Goal: Communication & Community: Answer question/provide support

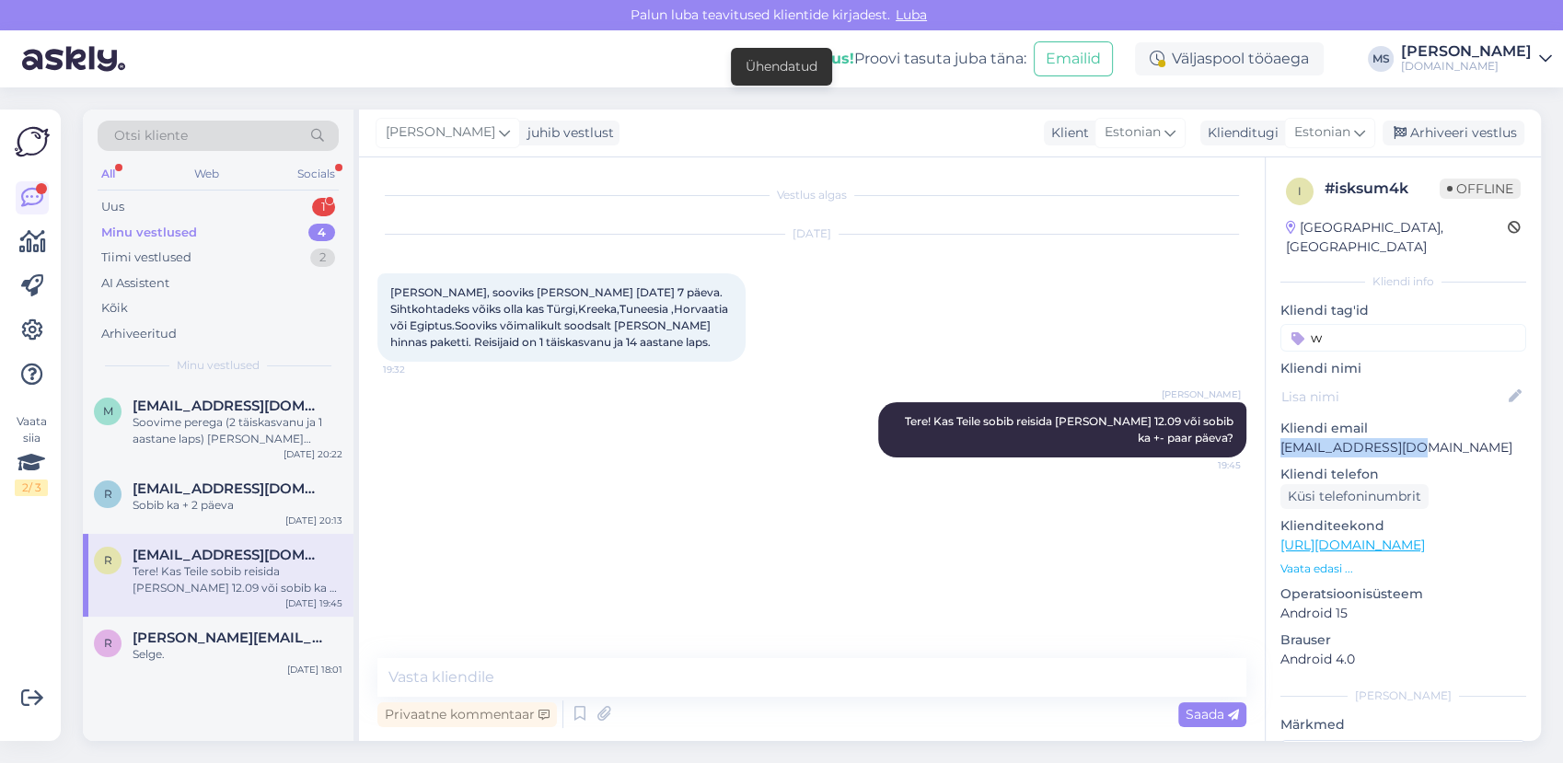
click at [214, 233] on div "Minu vestlused 4" at bounding box center [218, 233] width 241 height 26
click at [246, 449] on div "m mihhail.beloussov@gmail.com Soovime perega (2 täiskasvanu ja 1 aastane laps) …" at bounding box center [218, 426] width 271 height 83
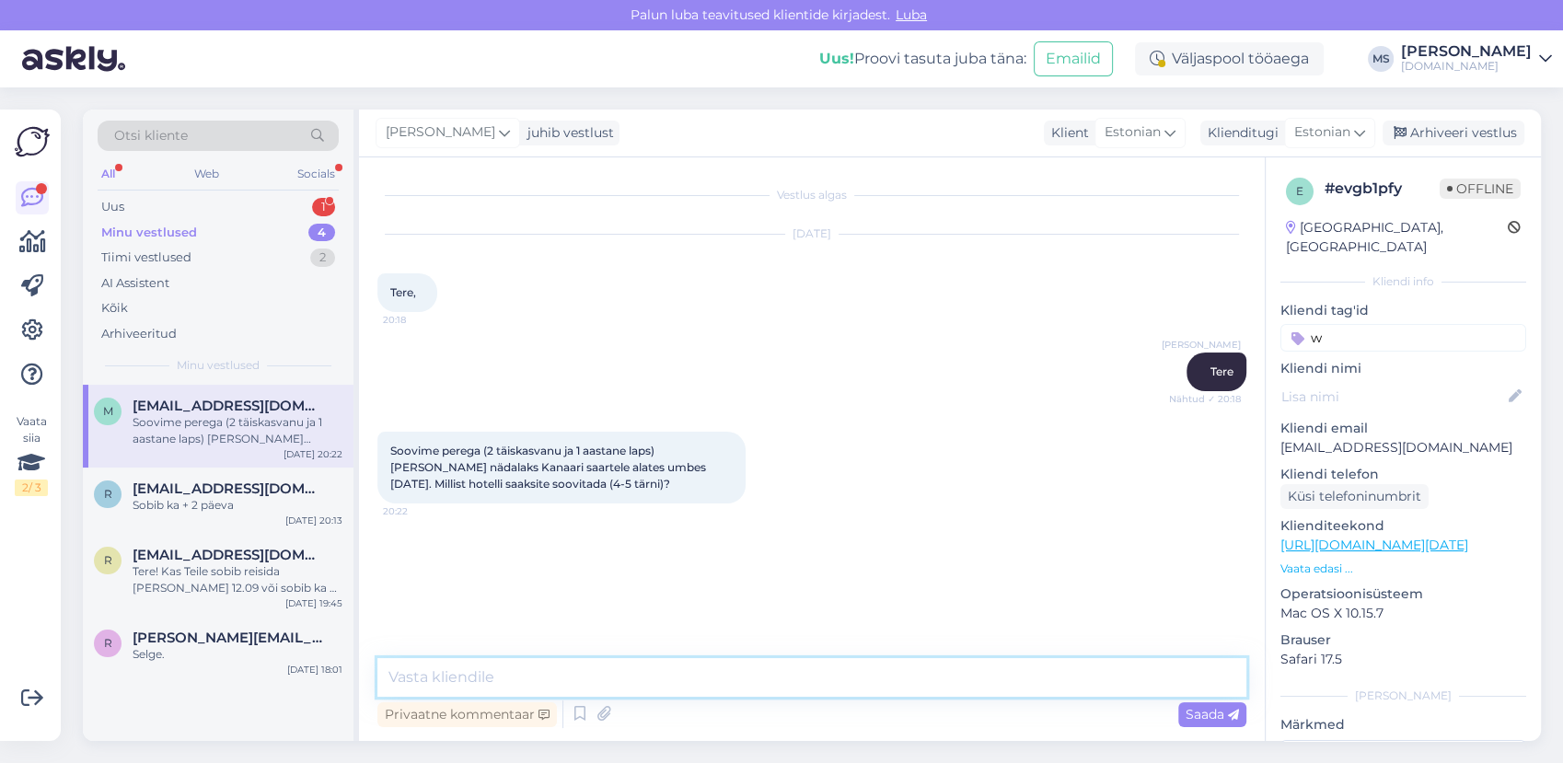
click at [434, 680] on textarea at bounding box center [811, 677] width 869 height 39
click at [544, 689] on textarea "Pakkumised on saaadetud Teile meilile. :)" at bounding box center [811, 677] width 869 height 39
type textarea "Pakkumised on saadetud Teile meilile. :)"
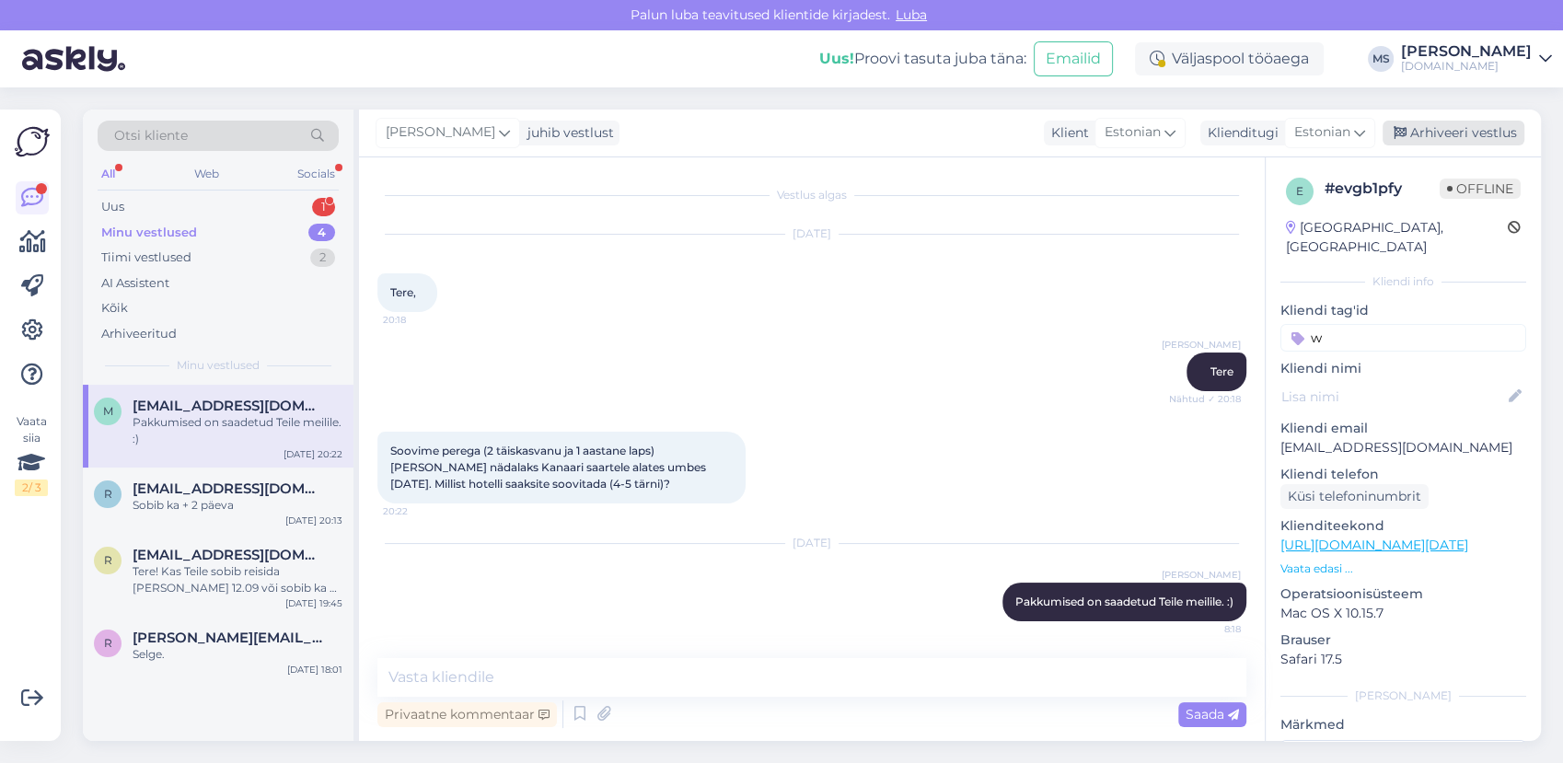
click at [1429, 128] on div "Arhiveeri vestlus" at bounding box center [1454, 133] width 142 height 25
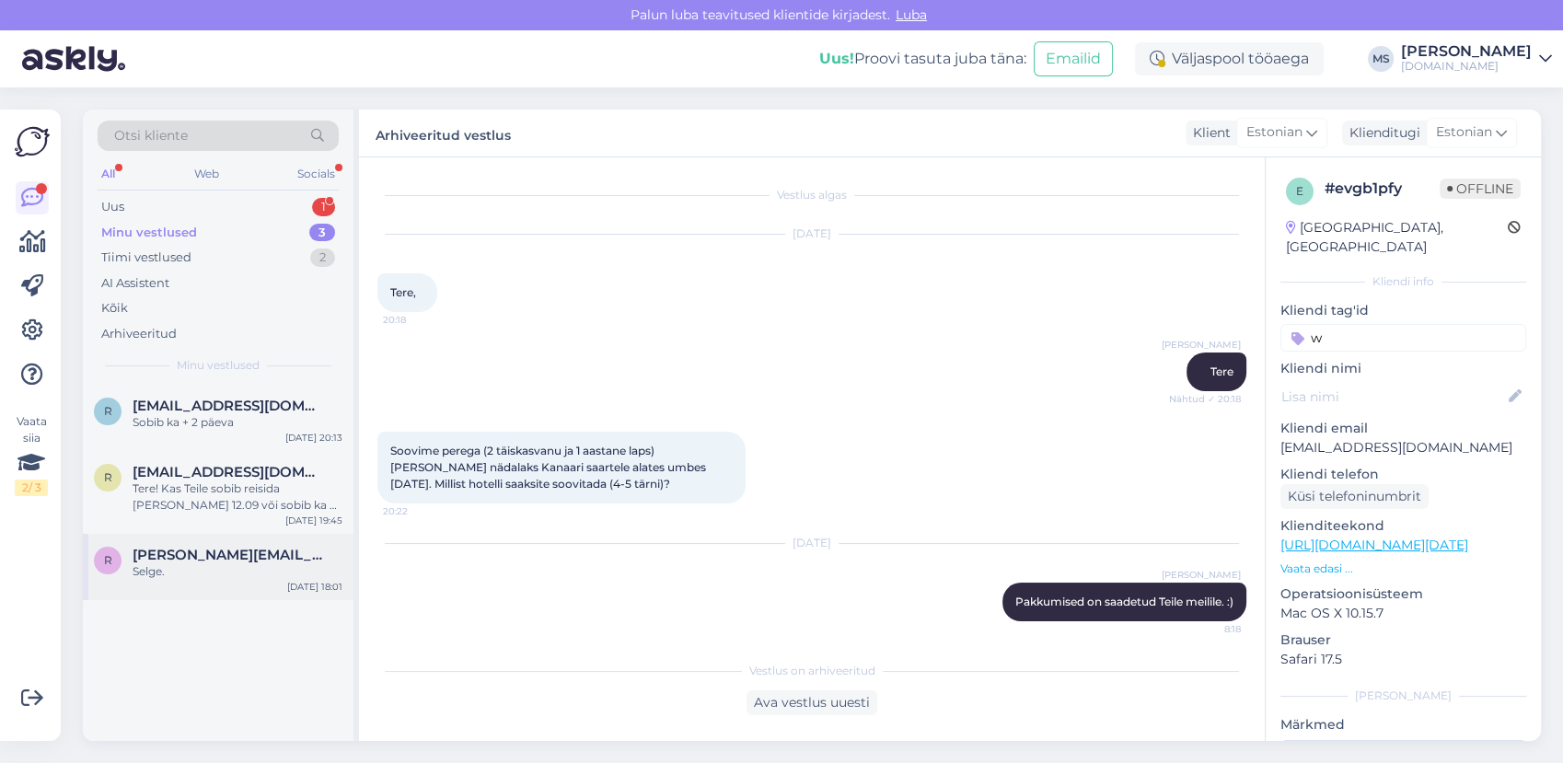
click at [195, 563] on div "Selge." at bounding box center [238, 571] width 210 height 17
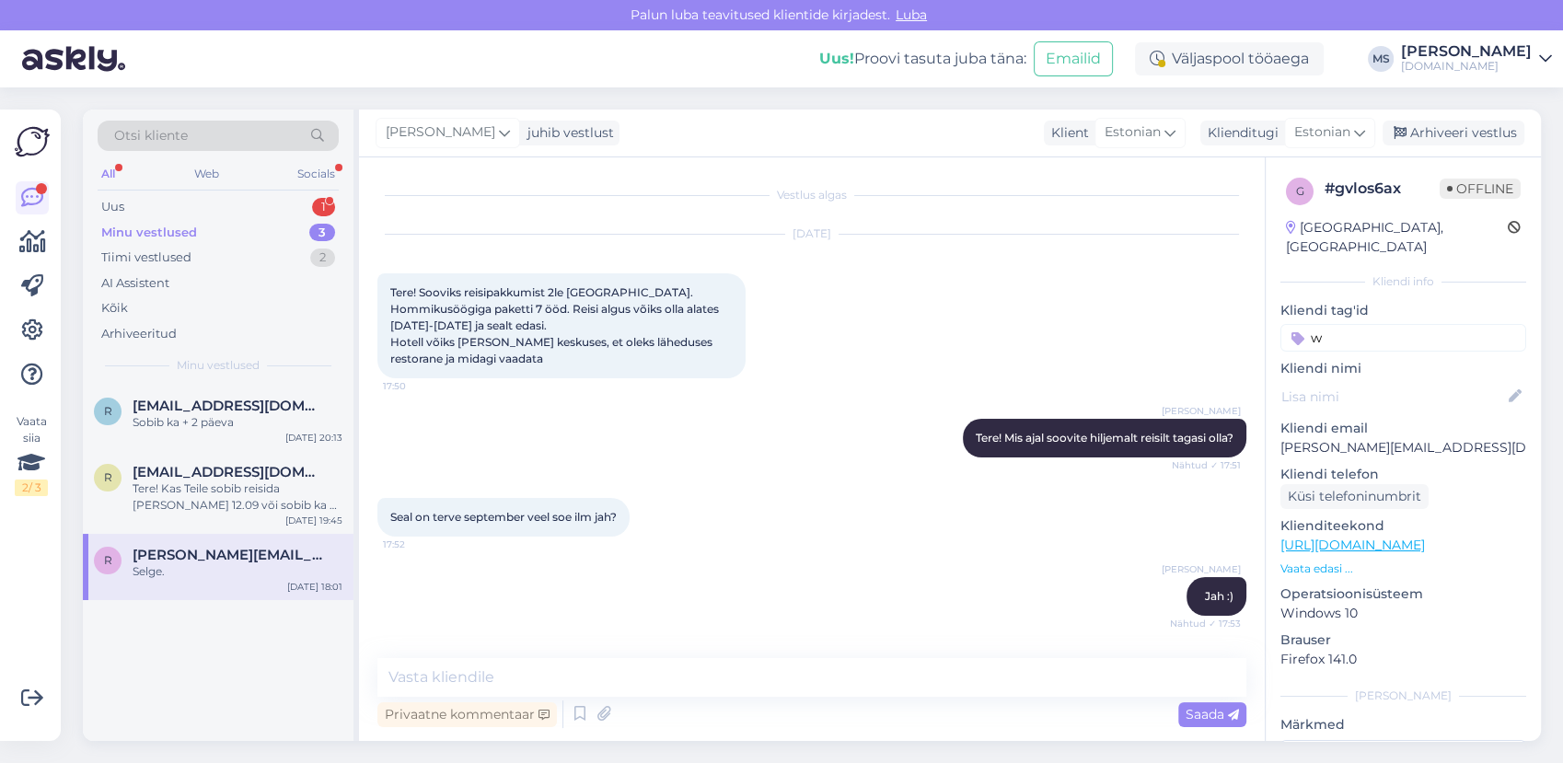
scroll to position [918, 0]
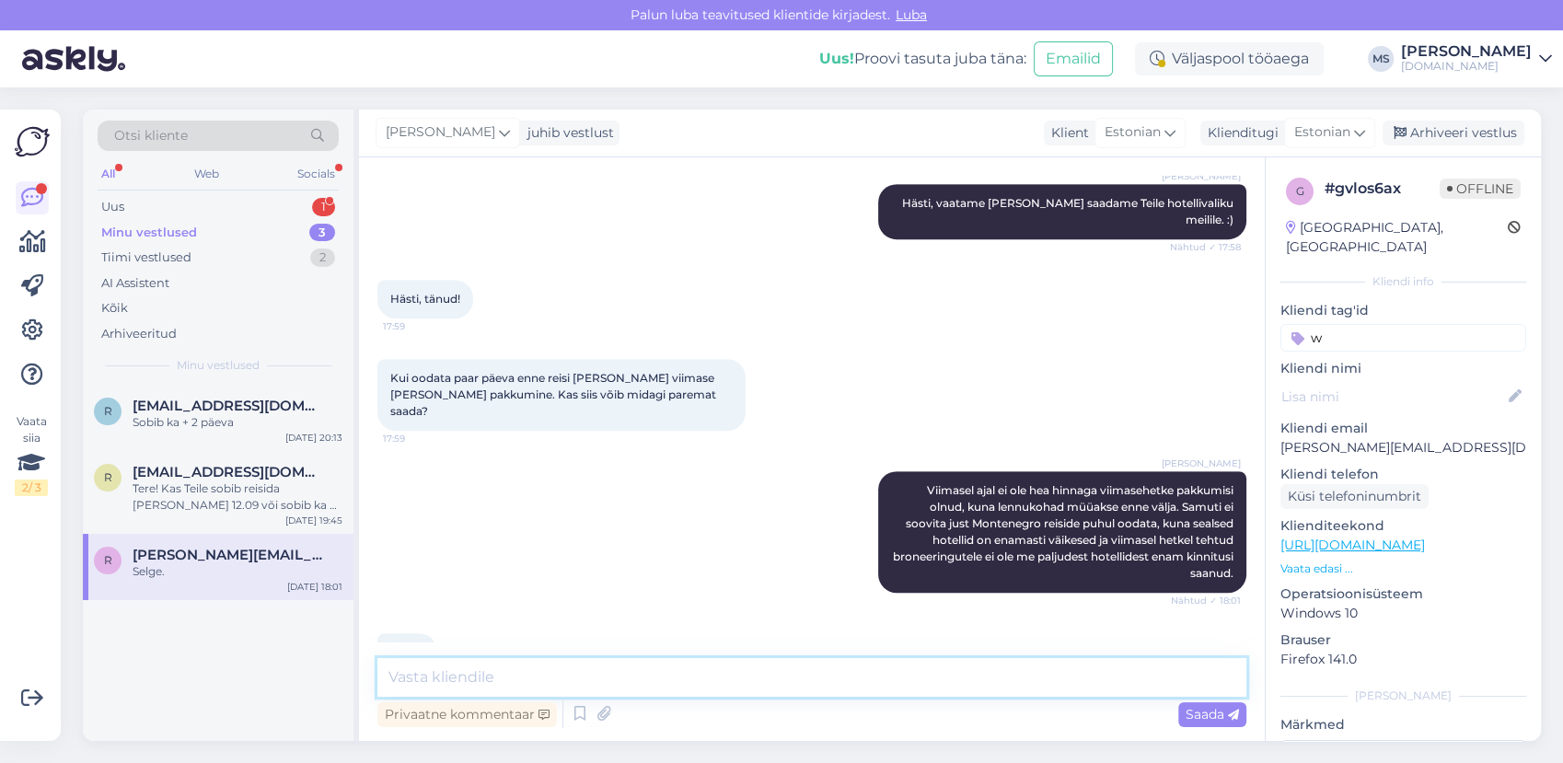
click at [552, 682] on textarea at bounding box center [811, 677] width 869 height 39
type textarea "p"
type textarea "Pakkumised on saadetud Teile meilile. :)"
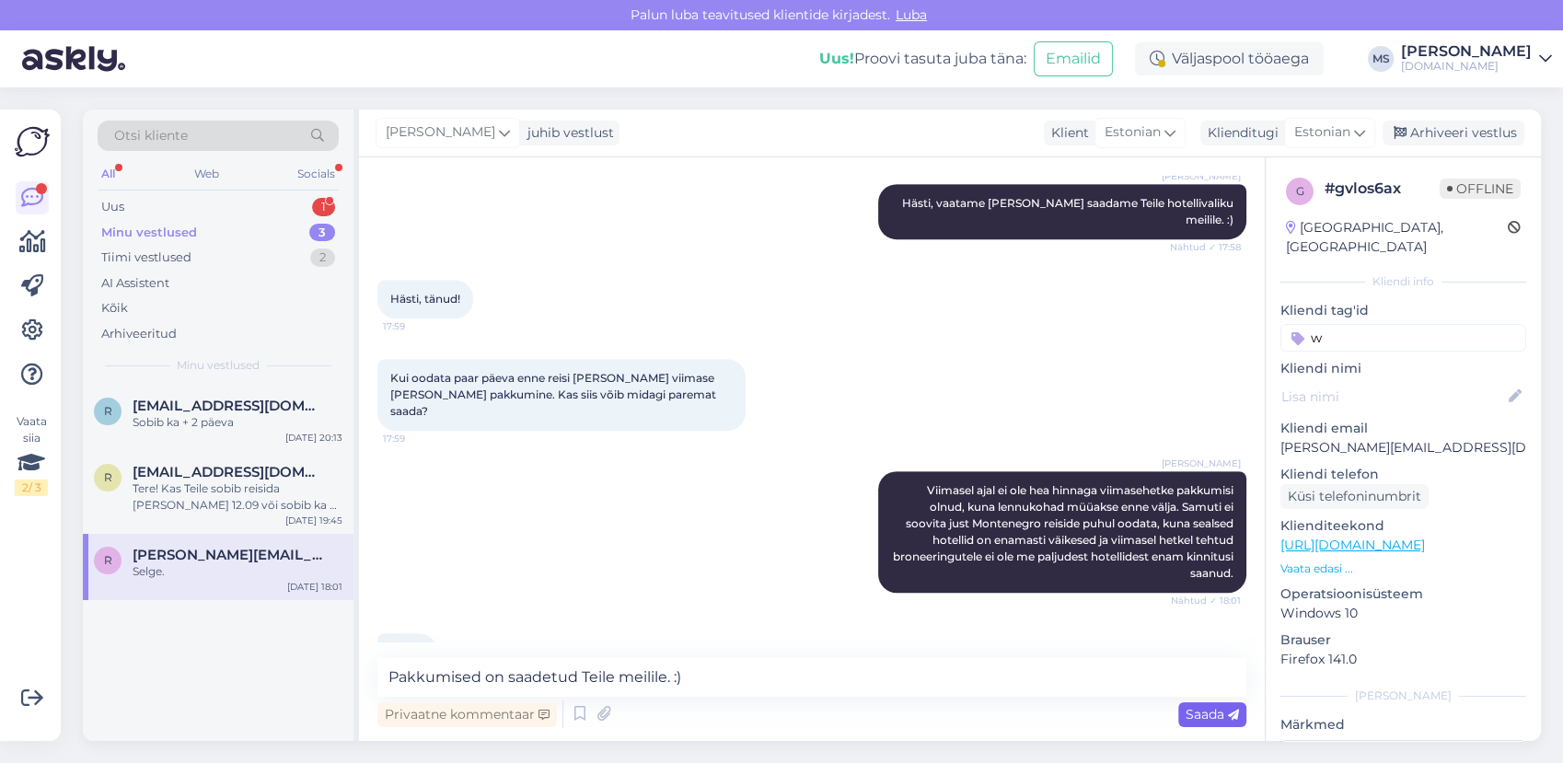
click at [1188, 711] on span "Saada" at bounding box center [1212, 714] width 53 height 17
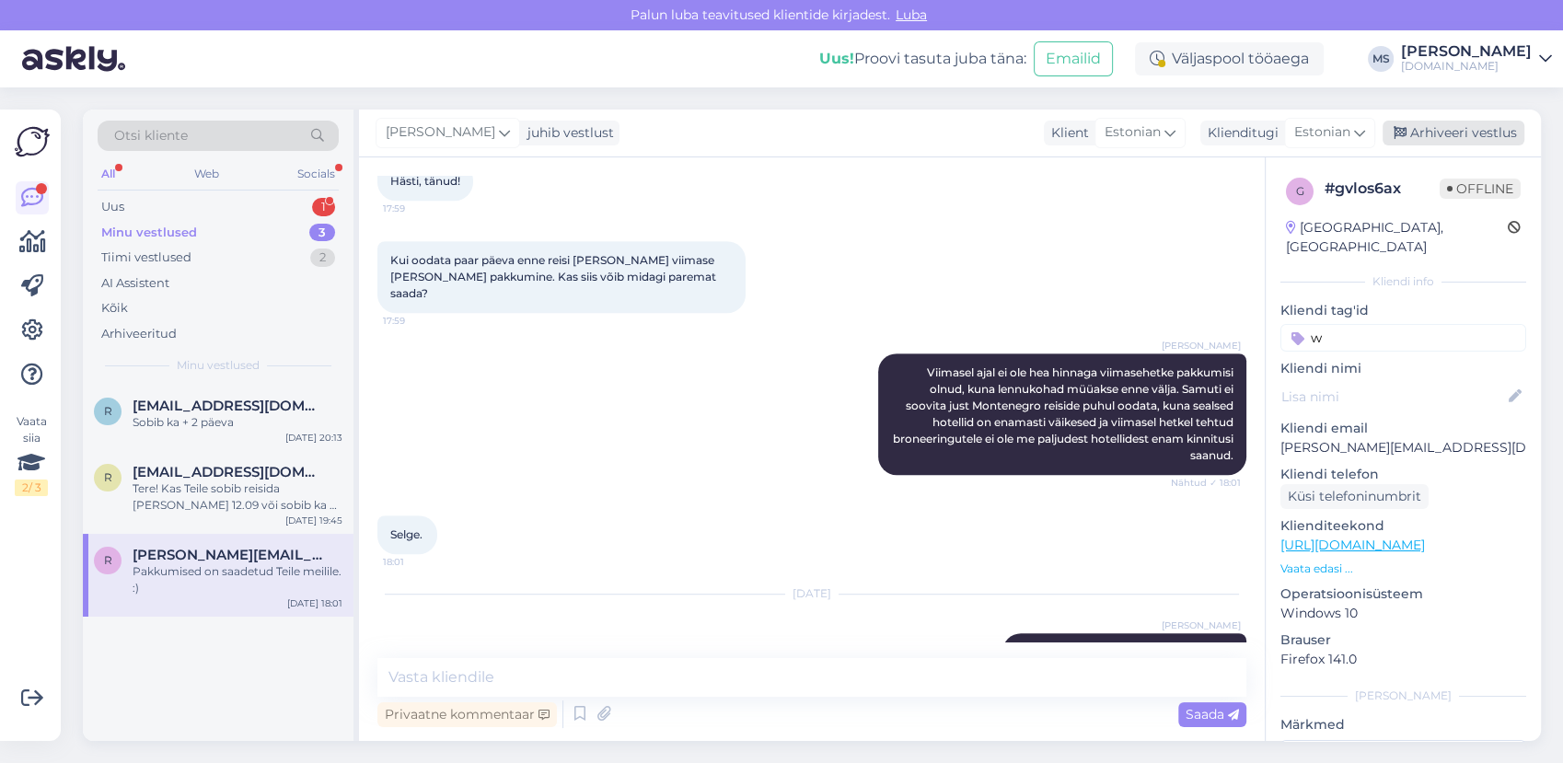
click at [1436, 127] on div "Arhiveeri vestlus" at bounding box center [1454, 133] width 142 height 25
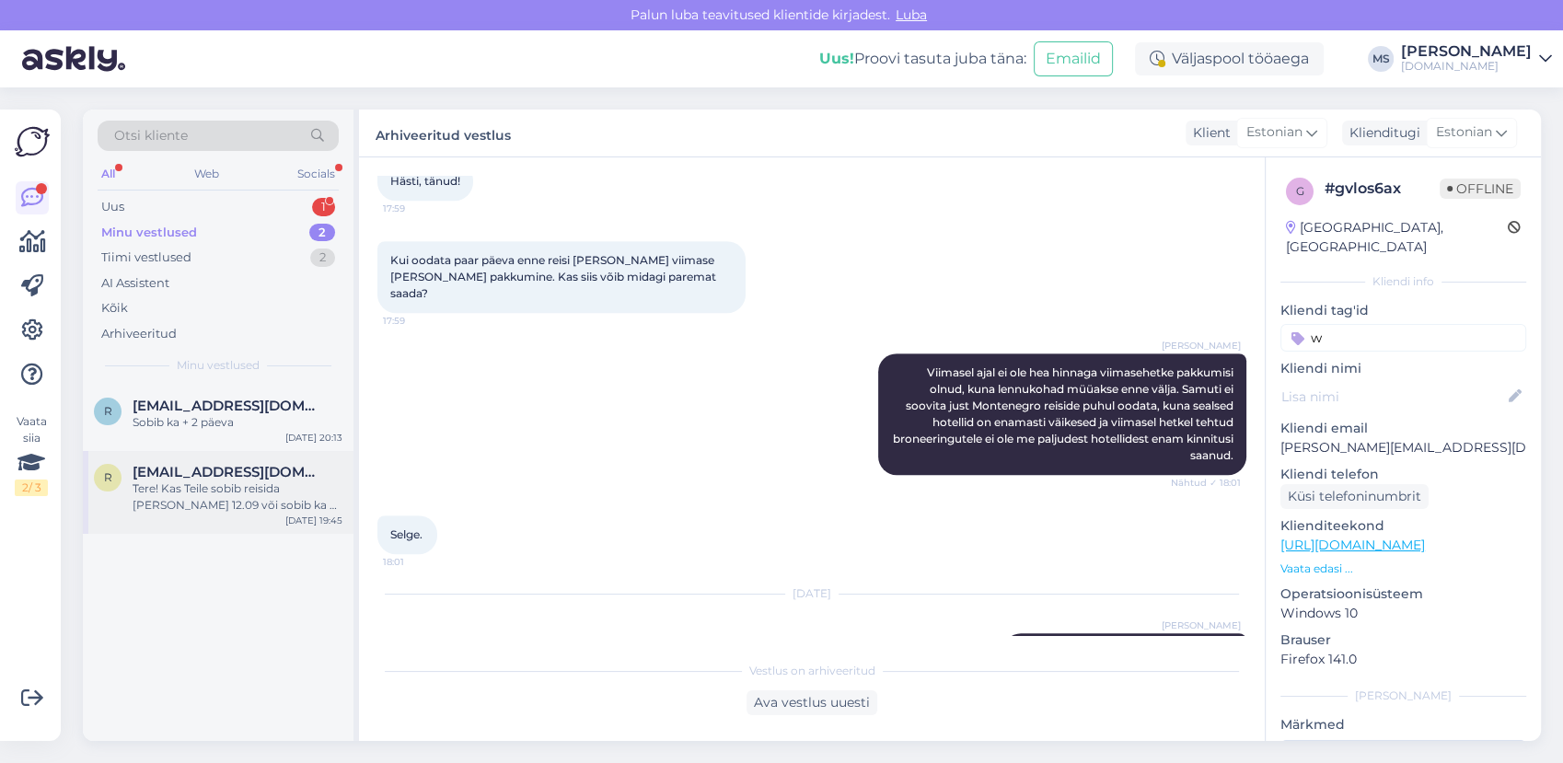
click at [155, 499] on div "Tere! Kas Teile sobib reisida vaid 12.09 või sobib ka +- paar päeva?" at bounding box center [238, 496] width 210 height 33
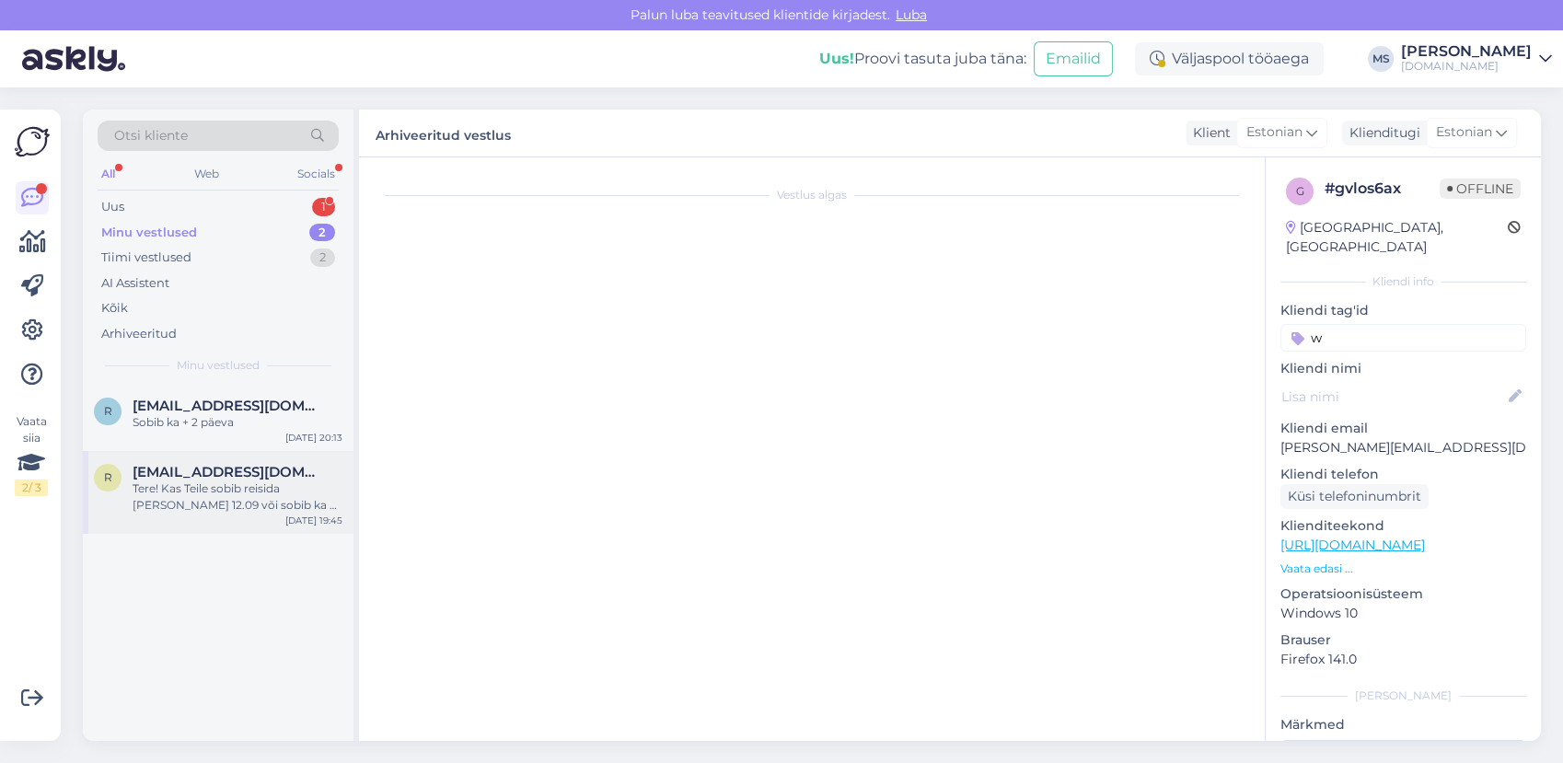
scroll to position [0, 0]
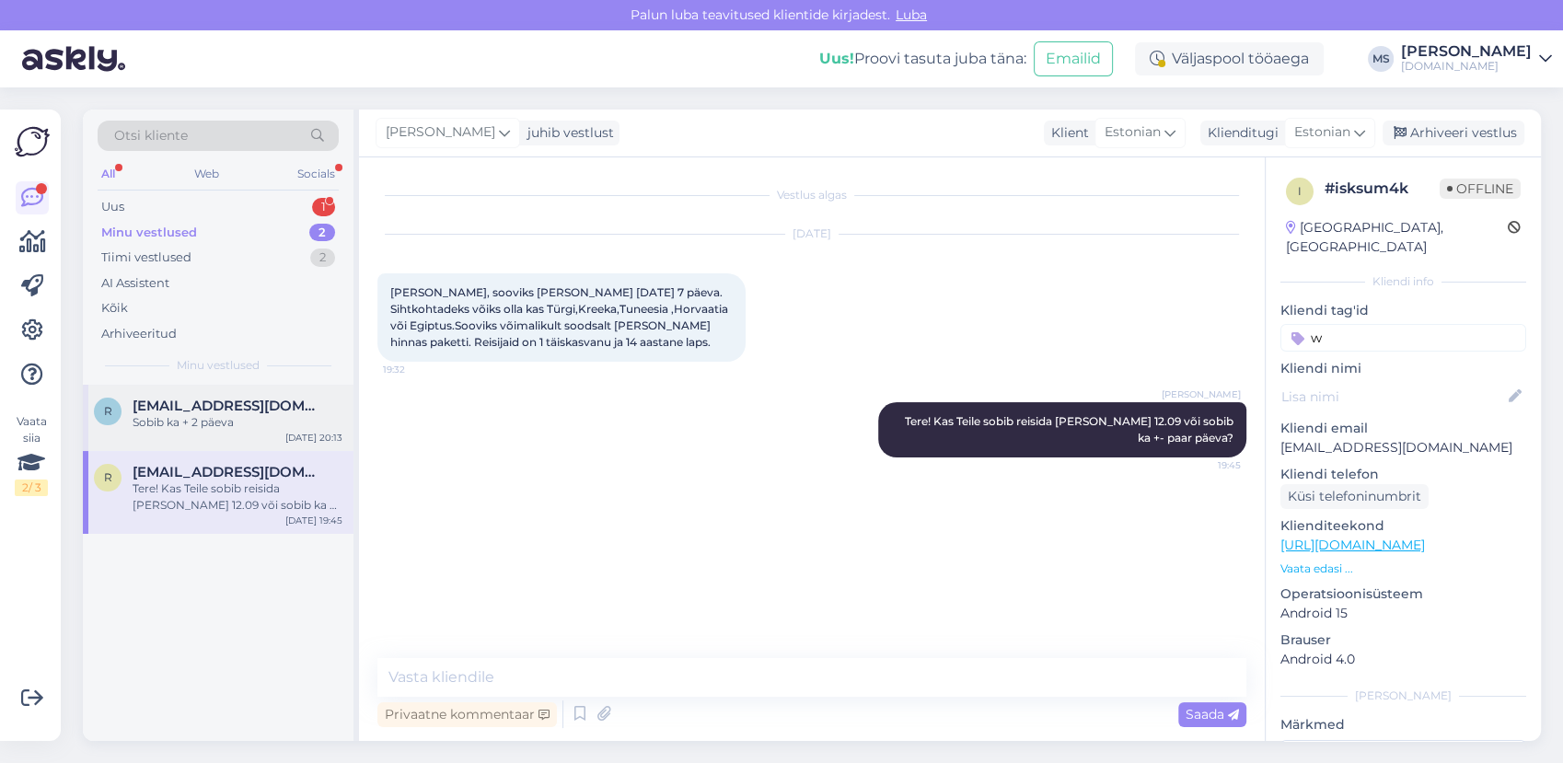
click at [161, 421] on div "Sobib ka + 2 päeva" at bounding box center [238, 422] width 210 height 17
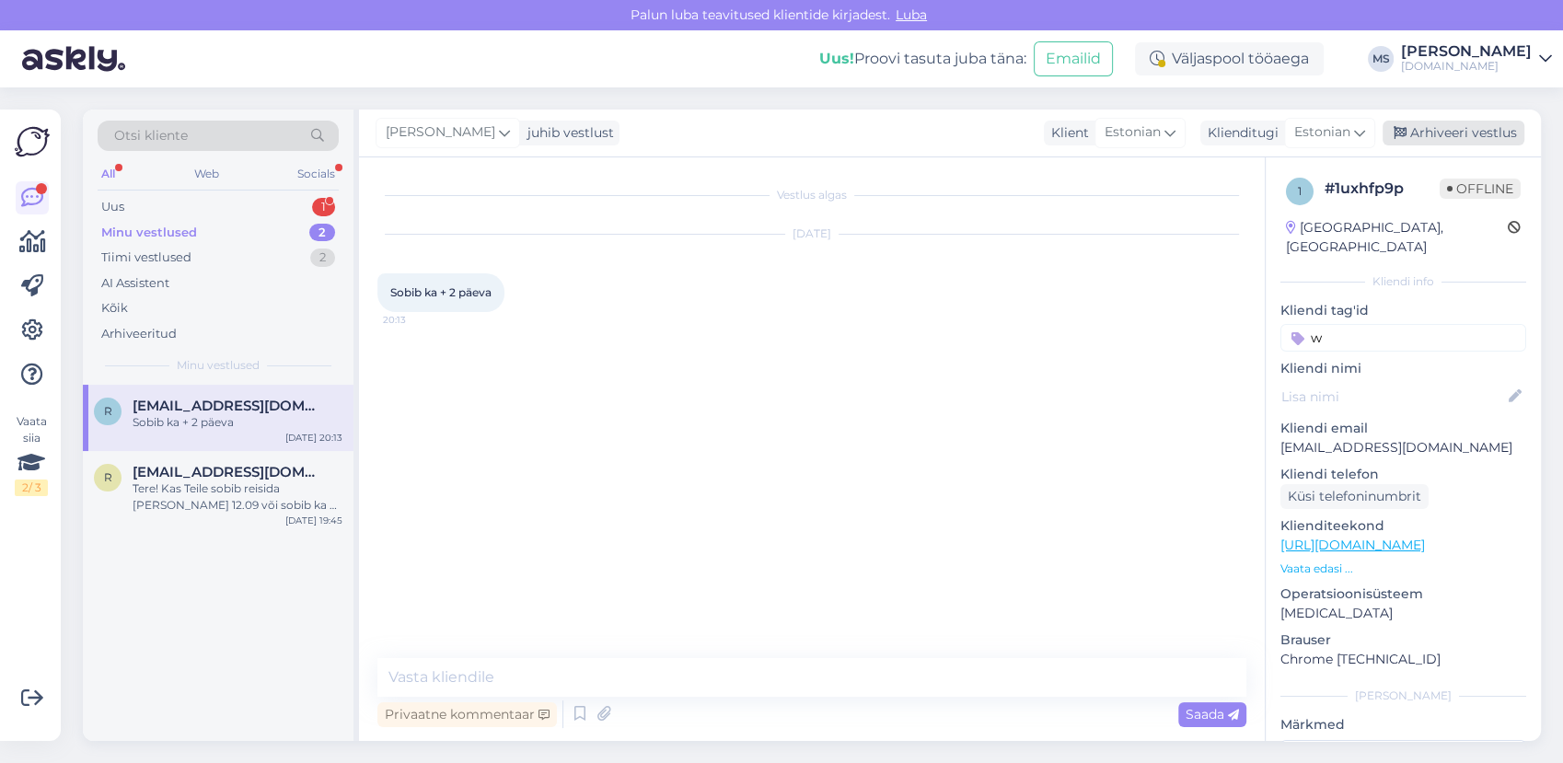
click at [1429, 135] on div "Arhiveeri vestlus" at bounding box center [1454, 133] width 142 height 25
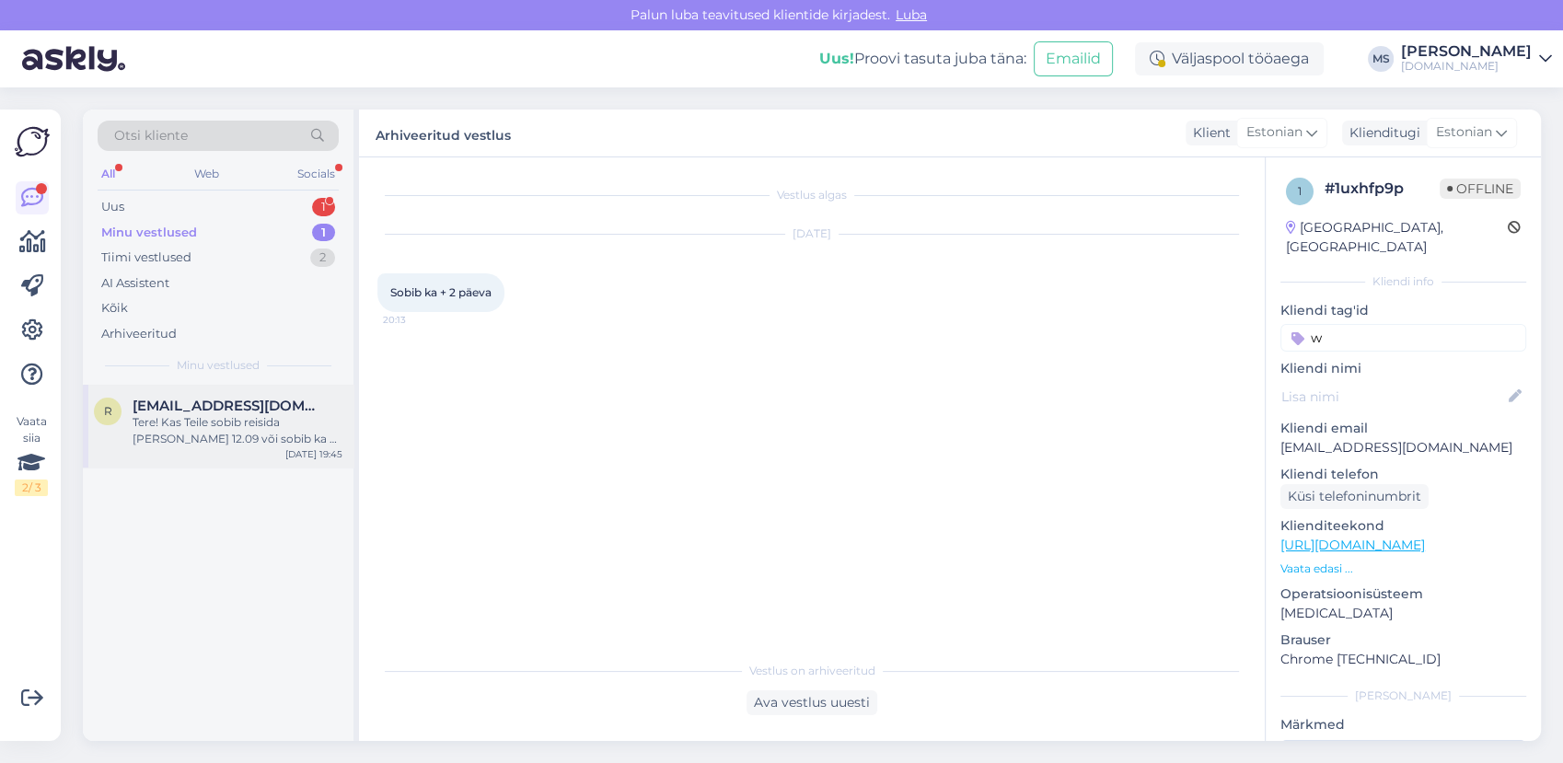
click at [174, 410] on span "raili.laiv@mail.ee" at bounding box center [228, 406] width 191 height 17
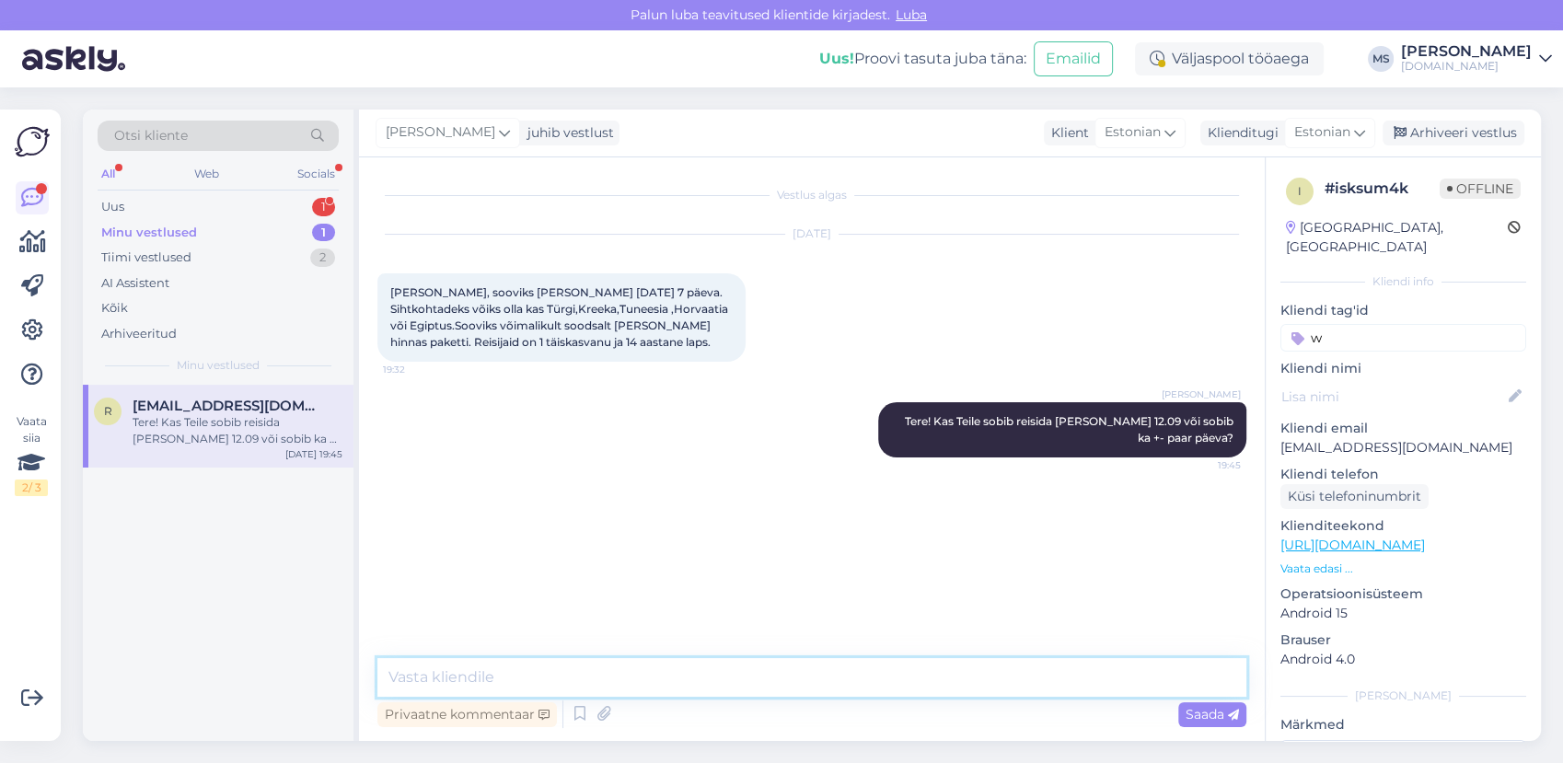
click at [596, 682] on textarea at bounding box center [811, 677] width 869 height 39
type textarea "Vastasime Teile meili teel. :)"
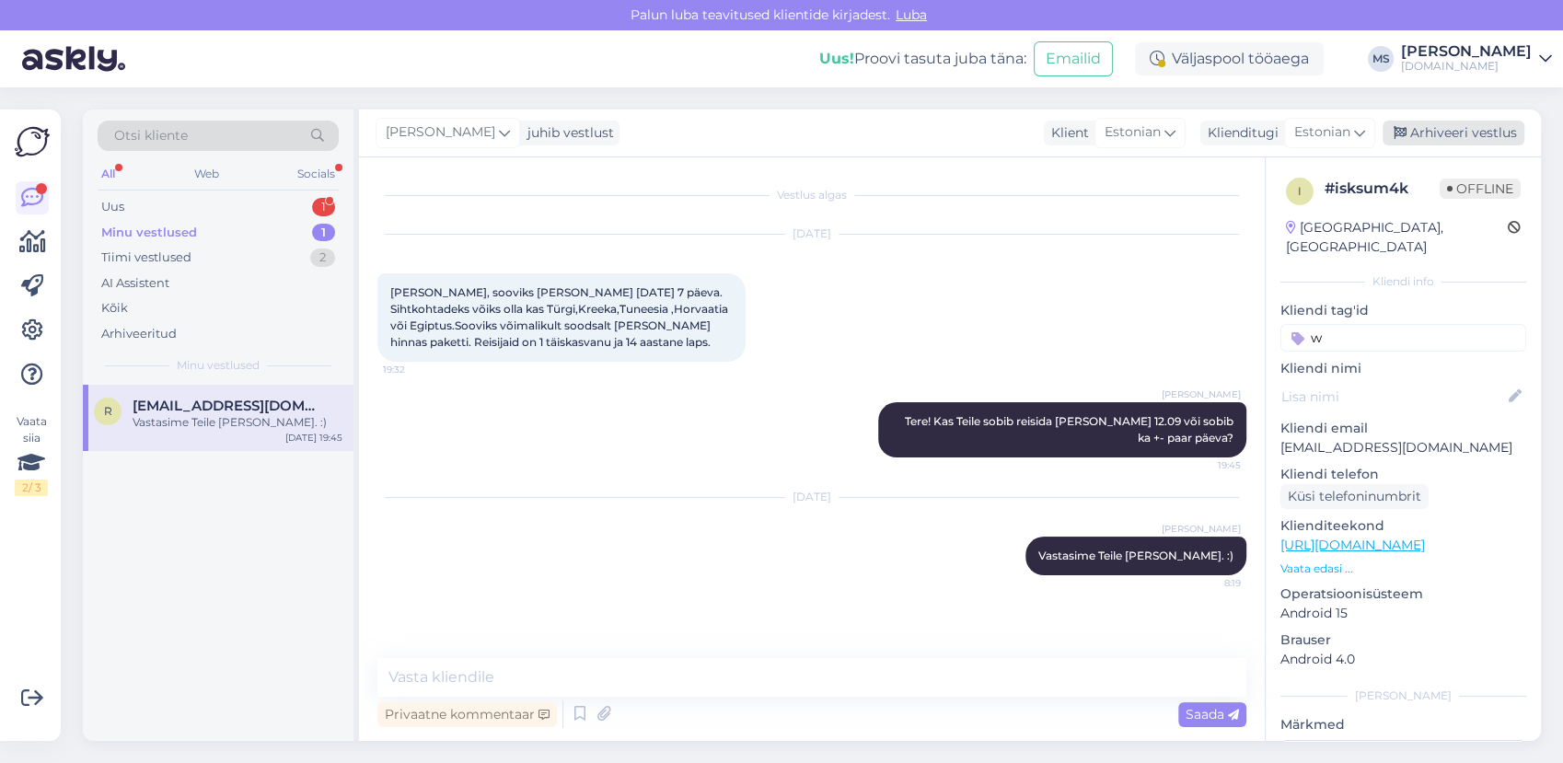
click at [1437, 131] on div "Arhiveeri vestlus" at bounding box center [1454, 133] width 142 height 25
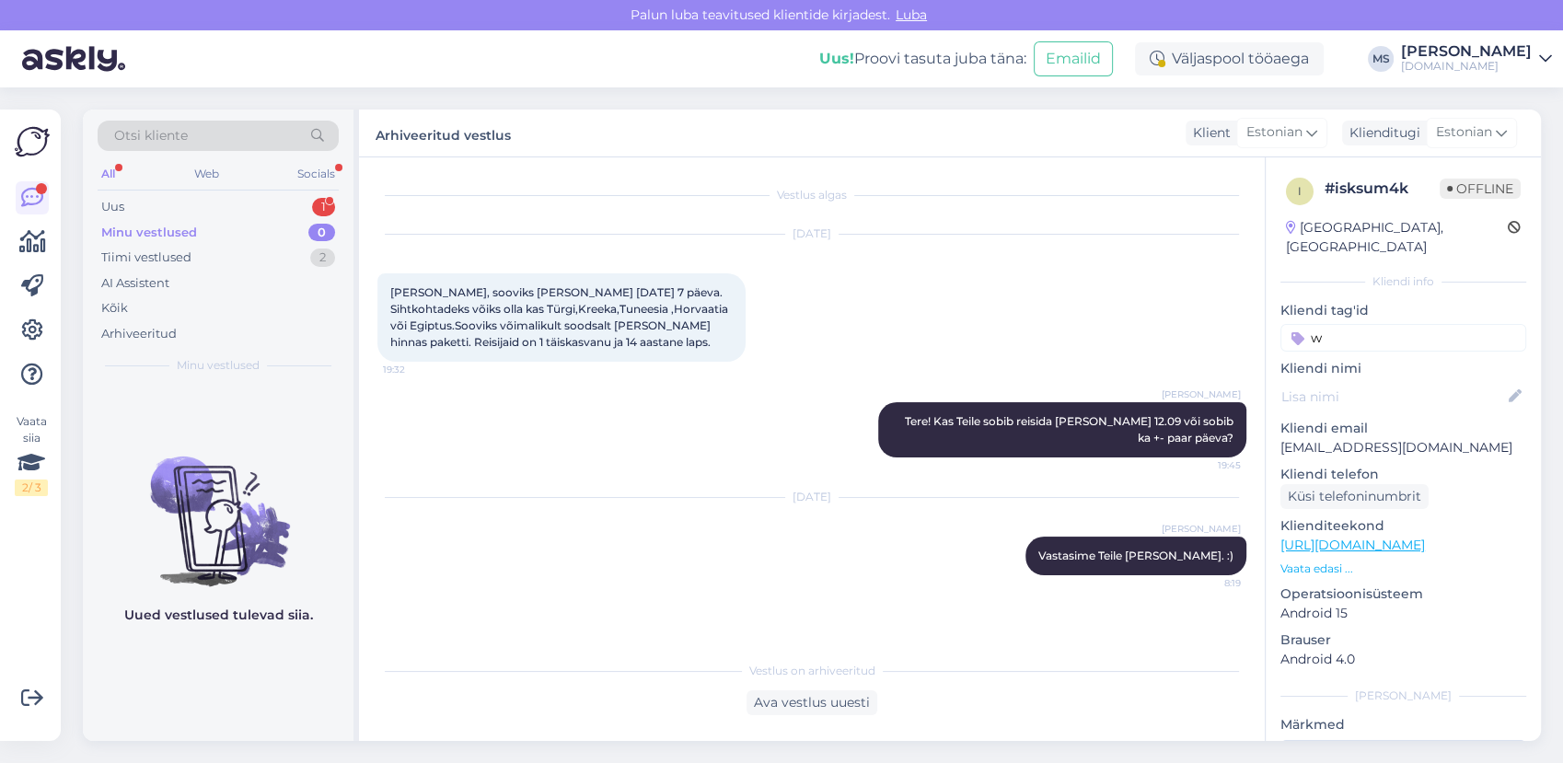
click at [170, 230] on div "Minu vestlused" at bounding box center [149, 233] width 96 height 18
click at [169, 249] on div "Tiimi vestlused" at bounding box center [146, 258] width 90 height 18
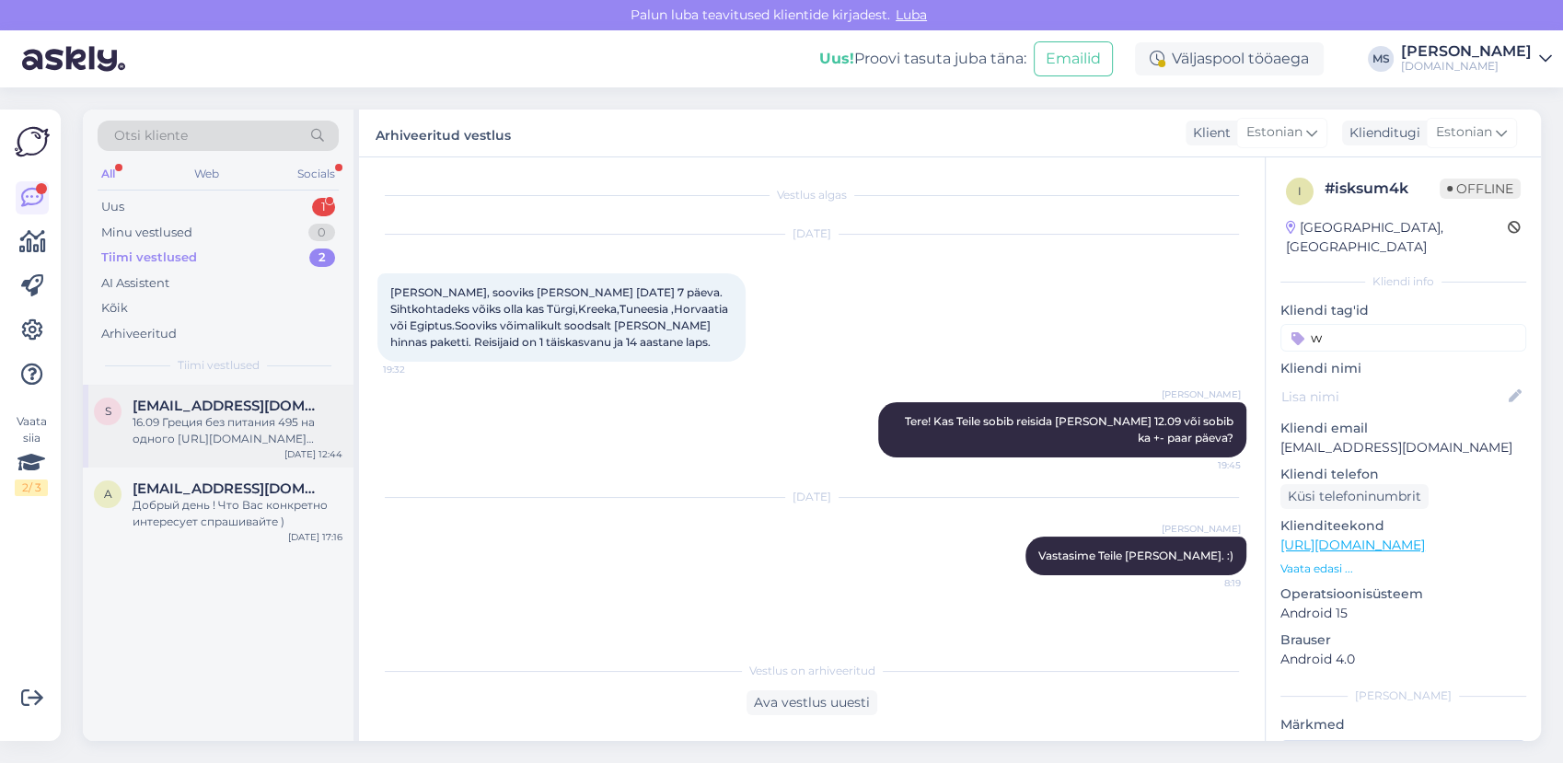
click at [198, 447] on div "s suta1974@ukr.net 16.09 Греция без питания 495 на одного https://tuusik.ee/ru/…" at bounding box center [218, 426] width 271 height 83
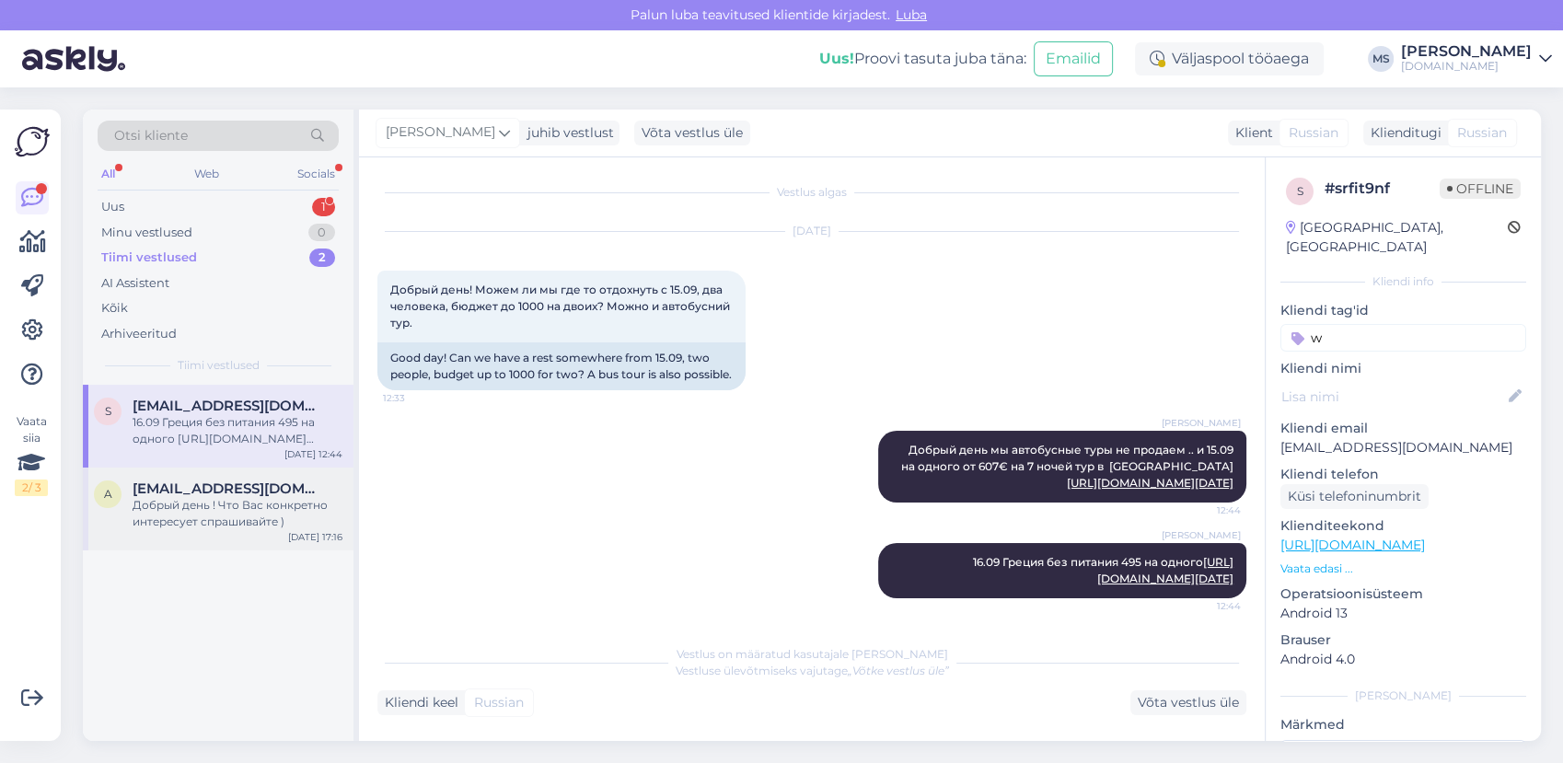
click at [194, 483] on span "aleksandradamenko3@gmail.com" at bounding box center [228, 488] width 191 height 17
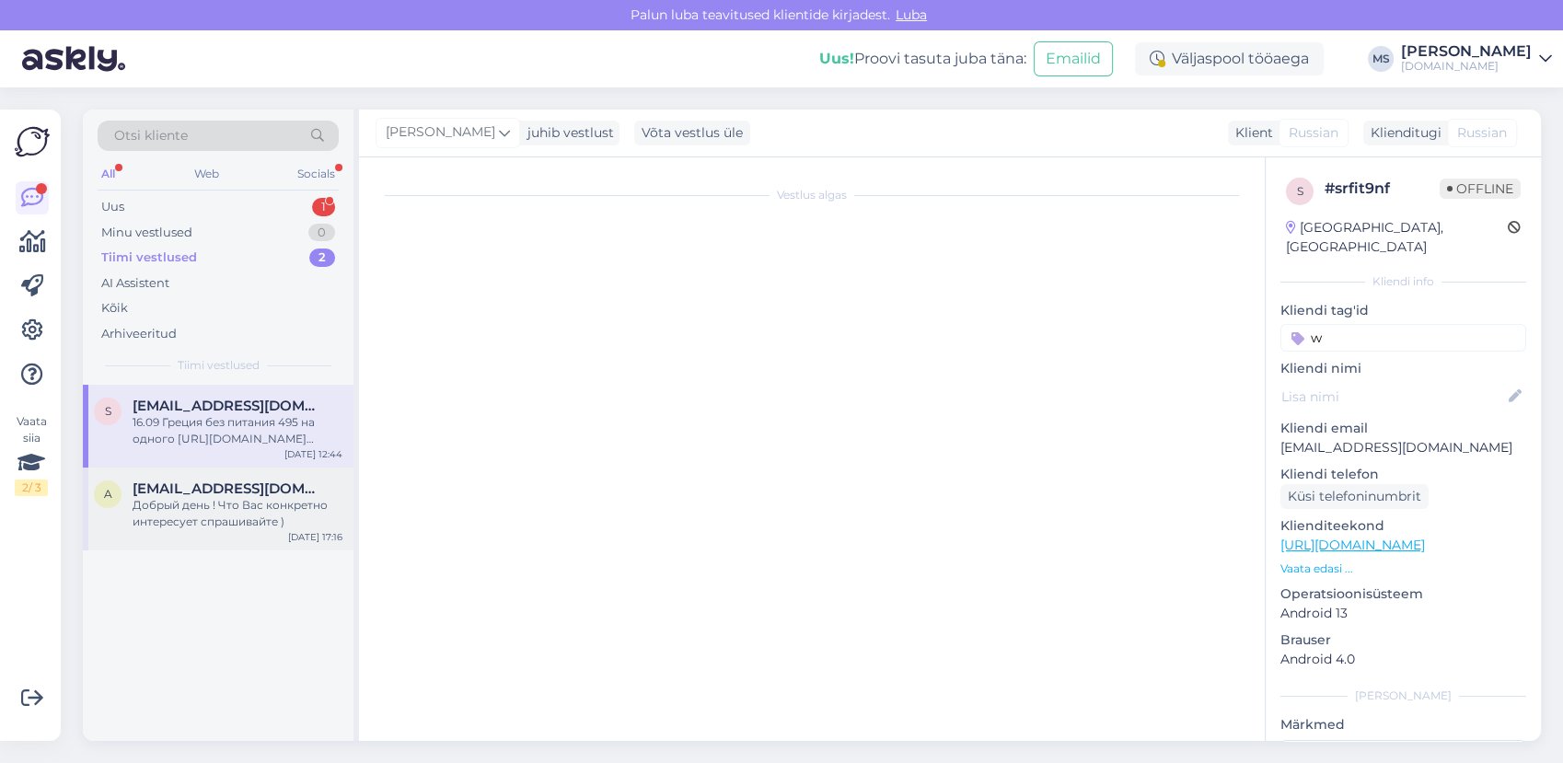
scroll to position [0, 0]
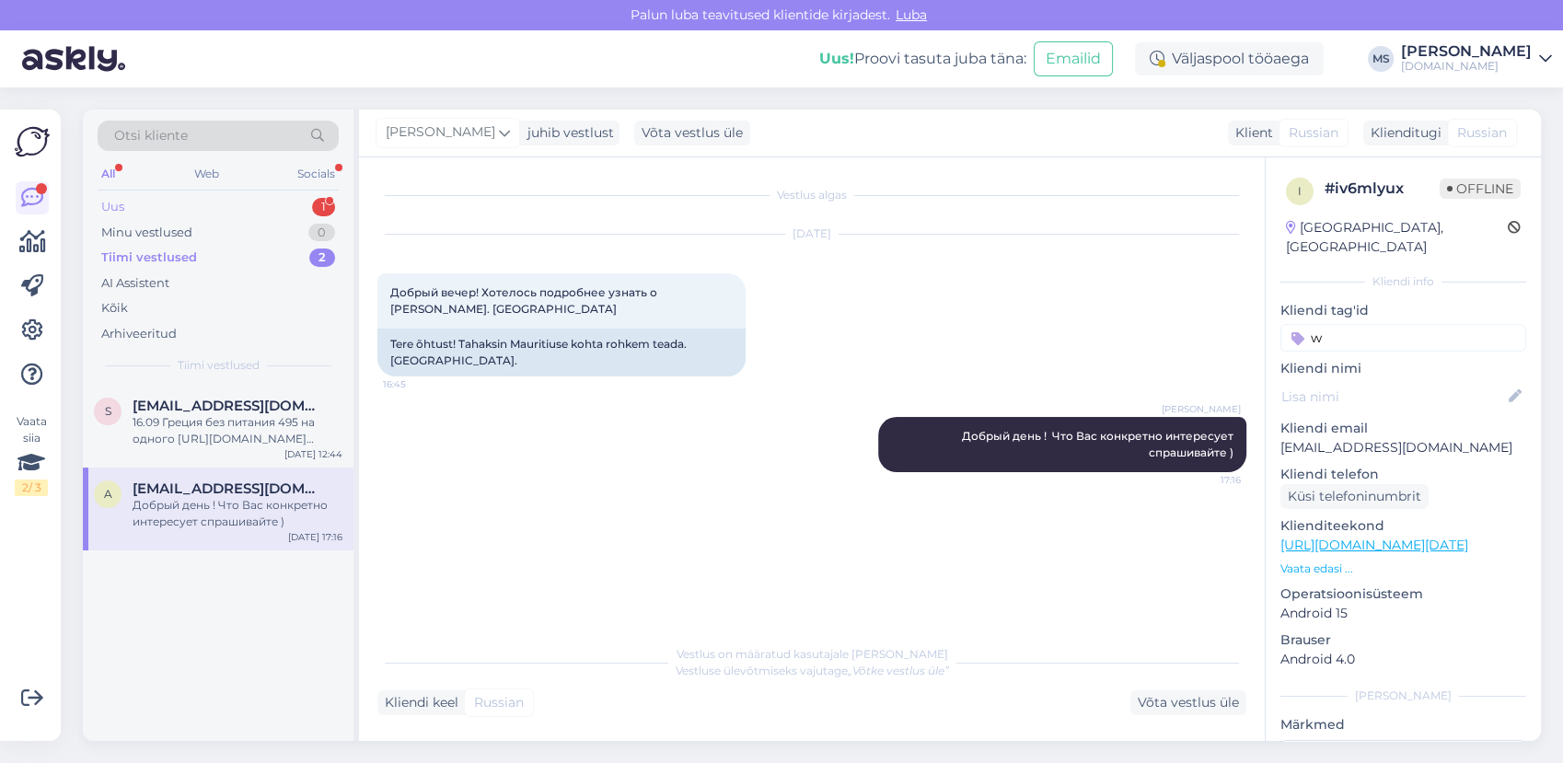
click at [170, 200] on div "Uus 1" at bounding box center [218, 207] width 241 height 26
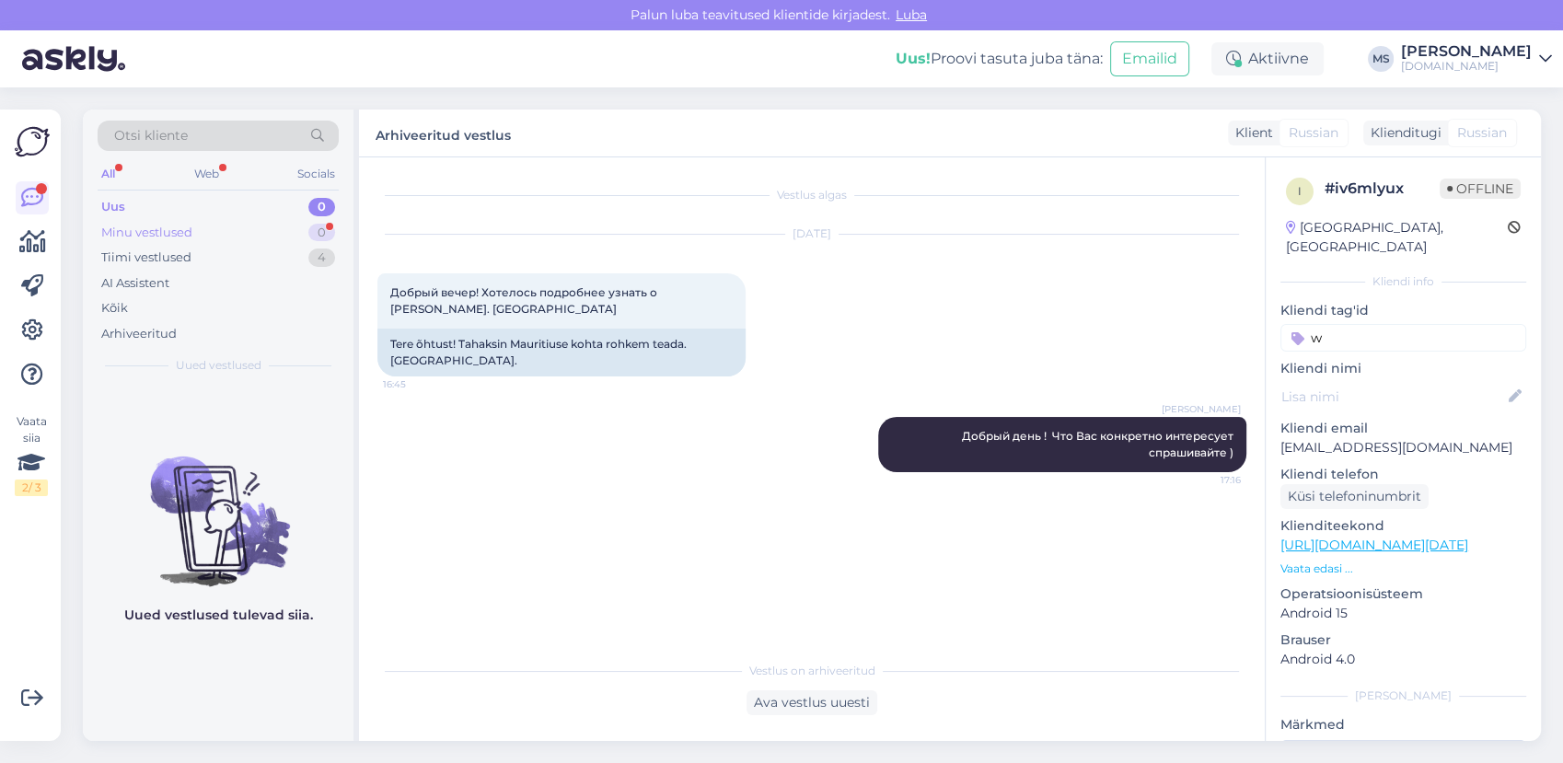
click at [143, 236] on div "Minu vestlused" at bounding box center [146, 233] width 91 height 18
click at [150, 215] on div "Uus 0" at bounding box center [218, 207] width 241 height 26
click at [166, 259] on div "Tiimi vestlused" at bounding box center [146, 258] width 90 height 18
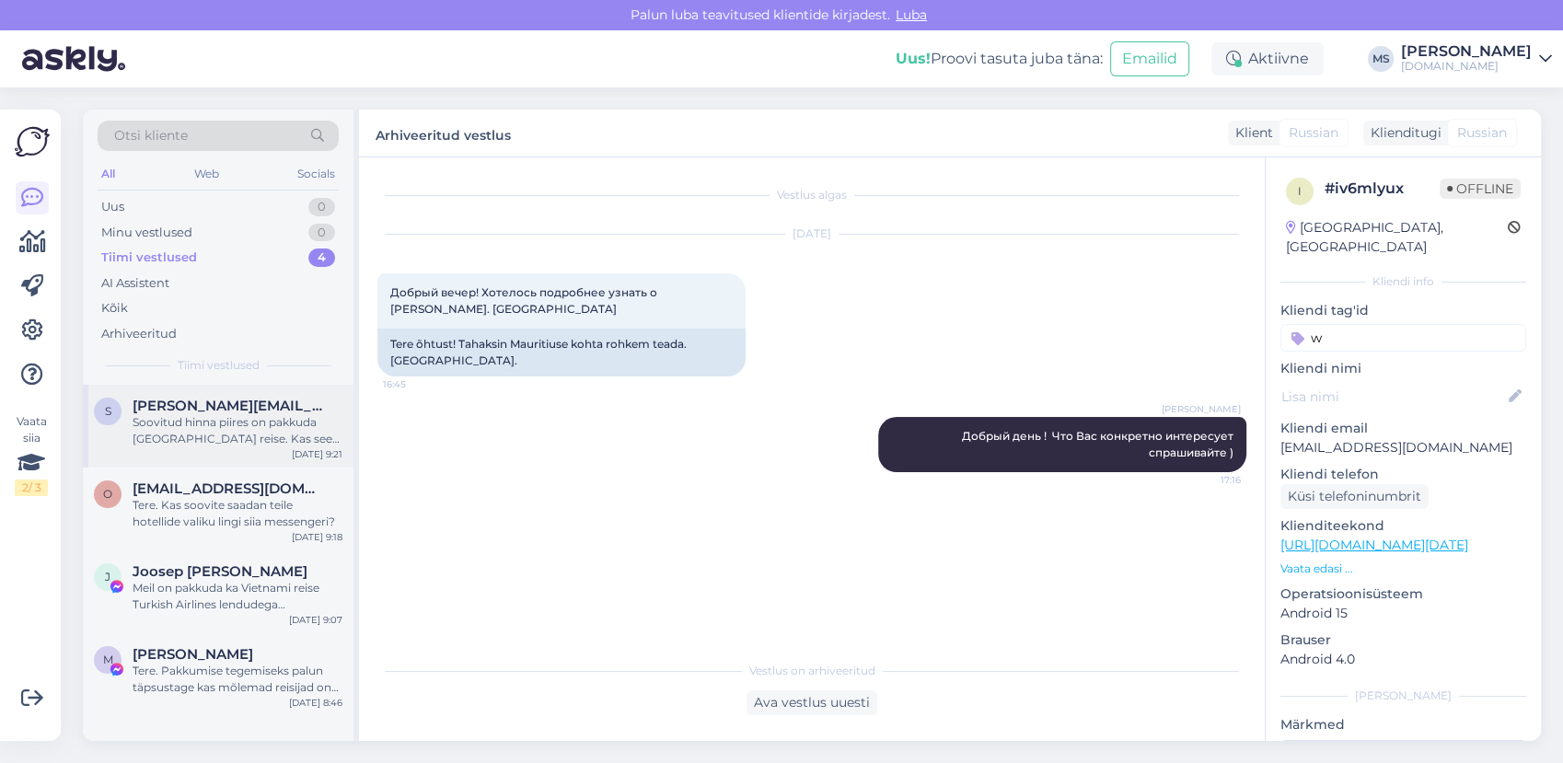
click at [181, 414] on div "Soovitud hinna piires on pakkuda Egiptuse reise. Kas see sihtkoht sobib Teile?" at bounding box center [238, 430] width 210 height 33
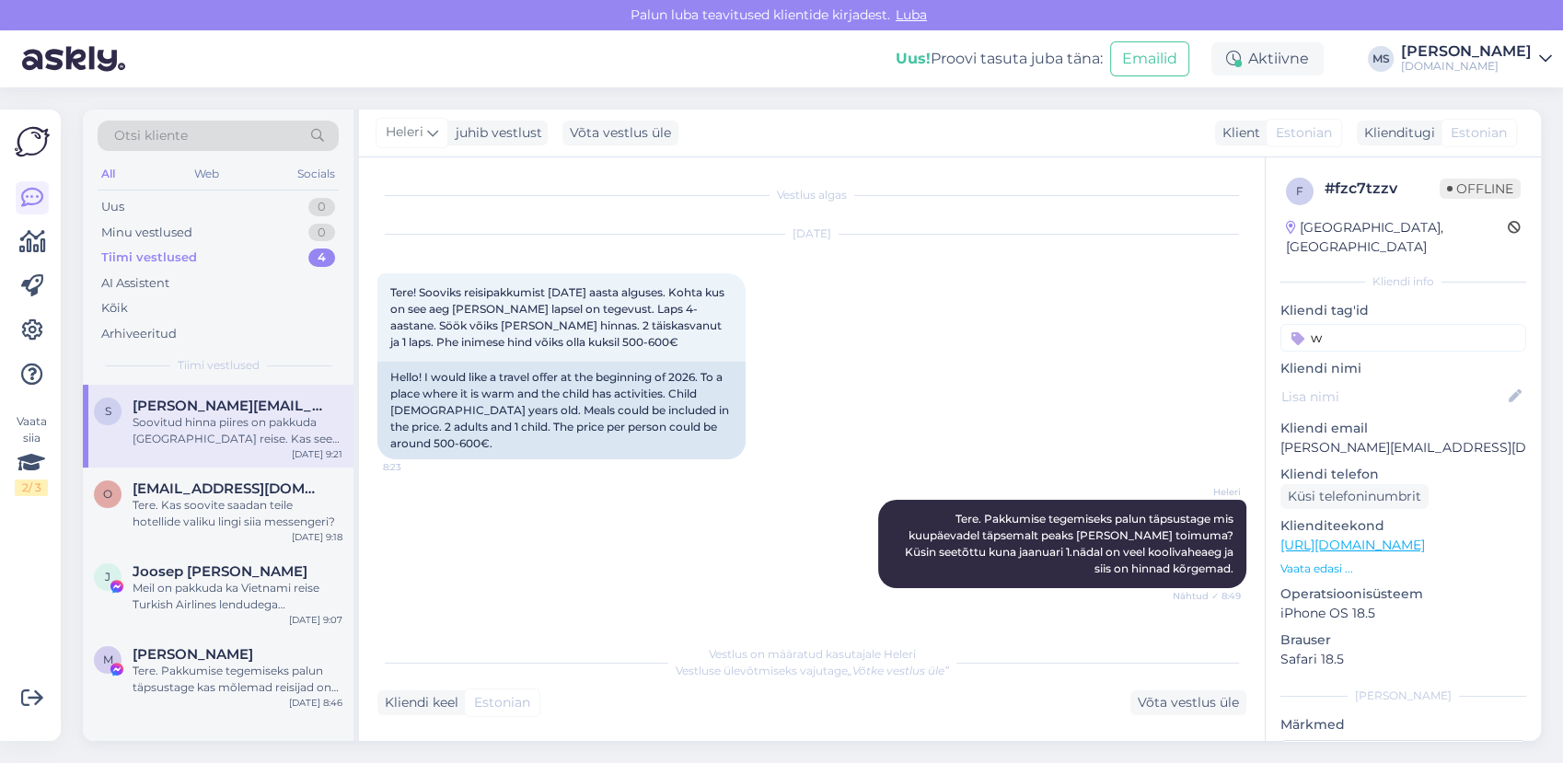
scroll to position [147, 0]
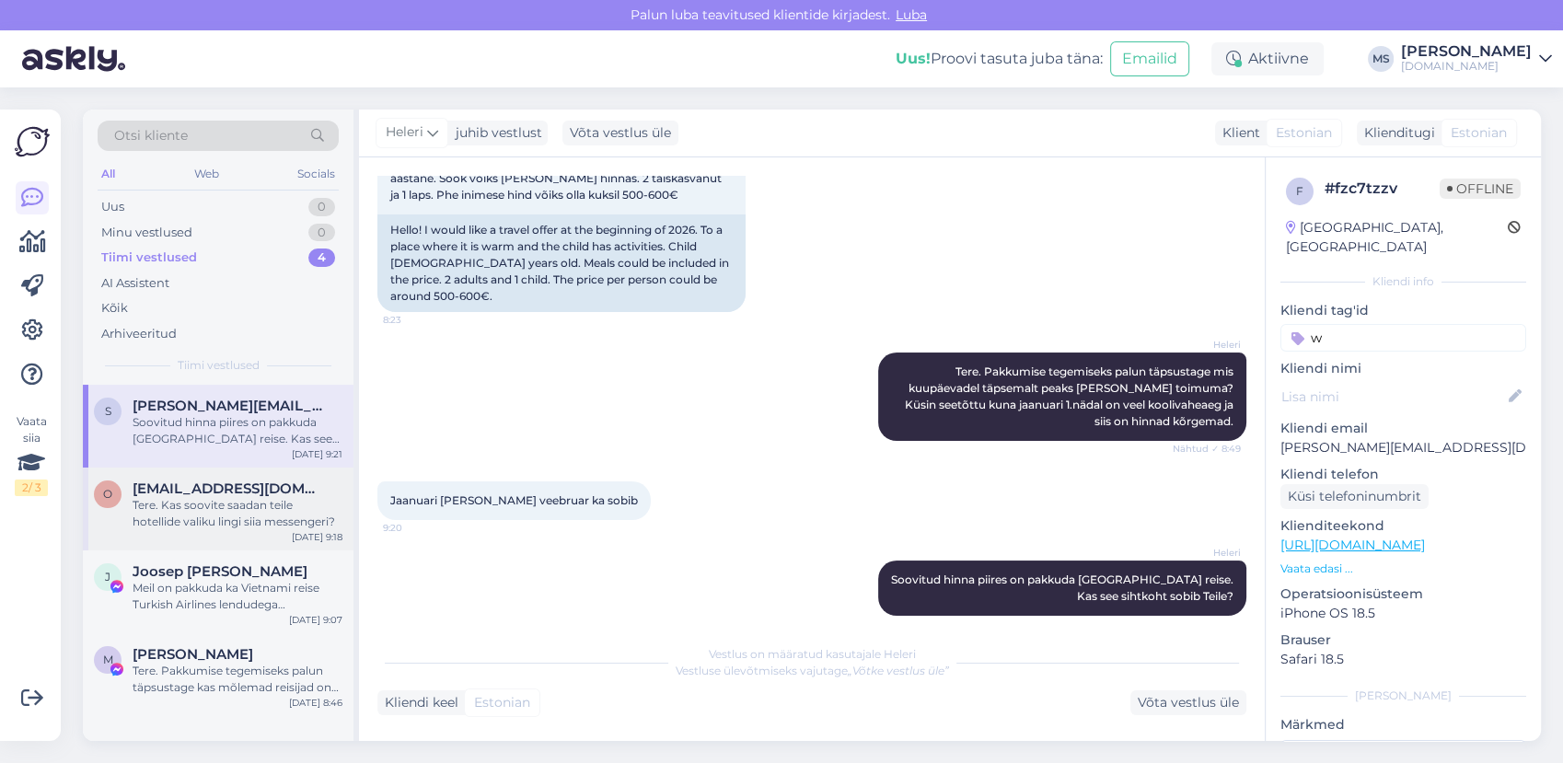
click at [187, 494] on span "olga_204@mail.ru" at bounding box center [228, 488] width 191 height 17
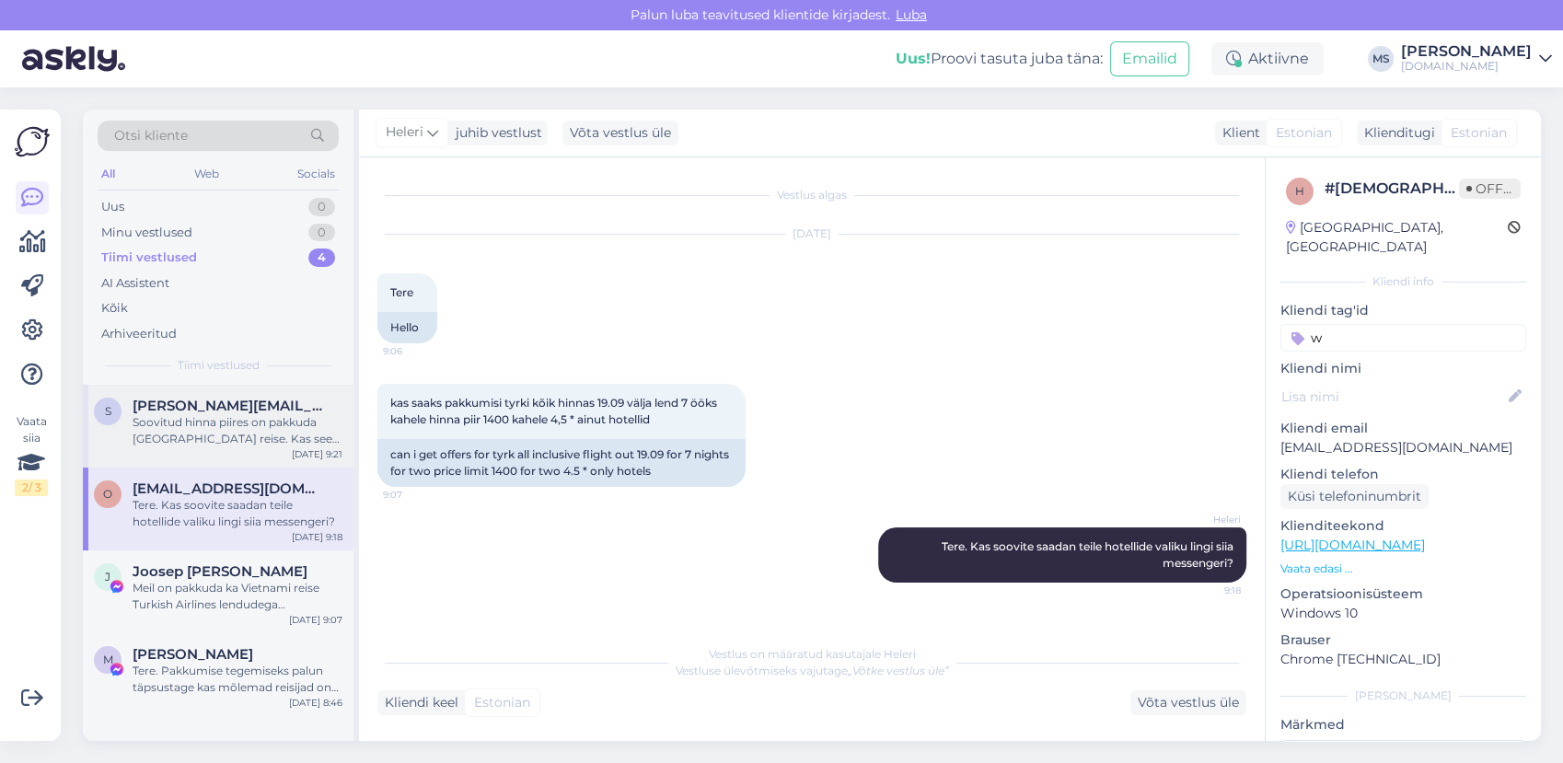
click at [222, 401] on span "sandra.zoober@mail.ee" at bounding box center [228, 406] width 191 height 17
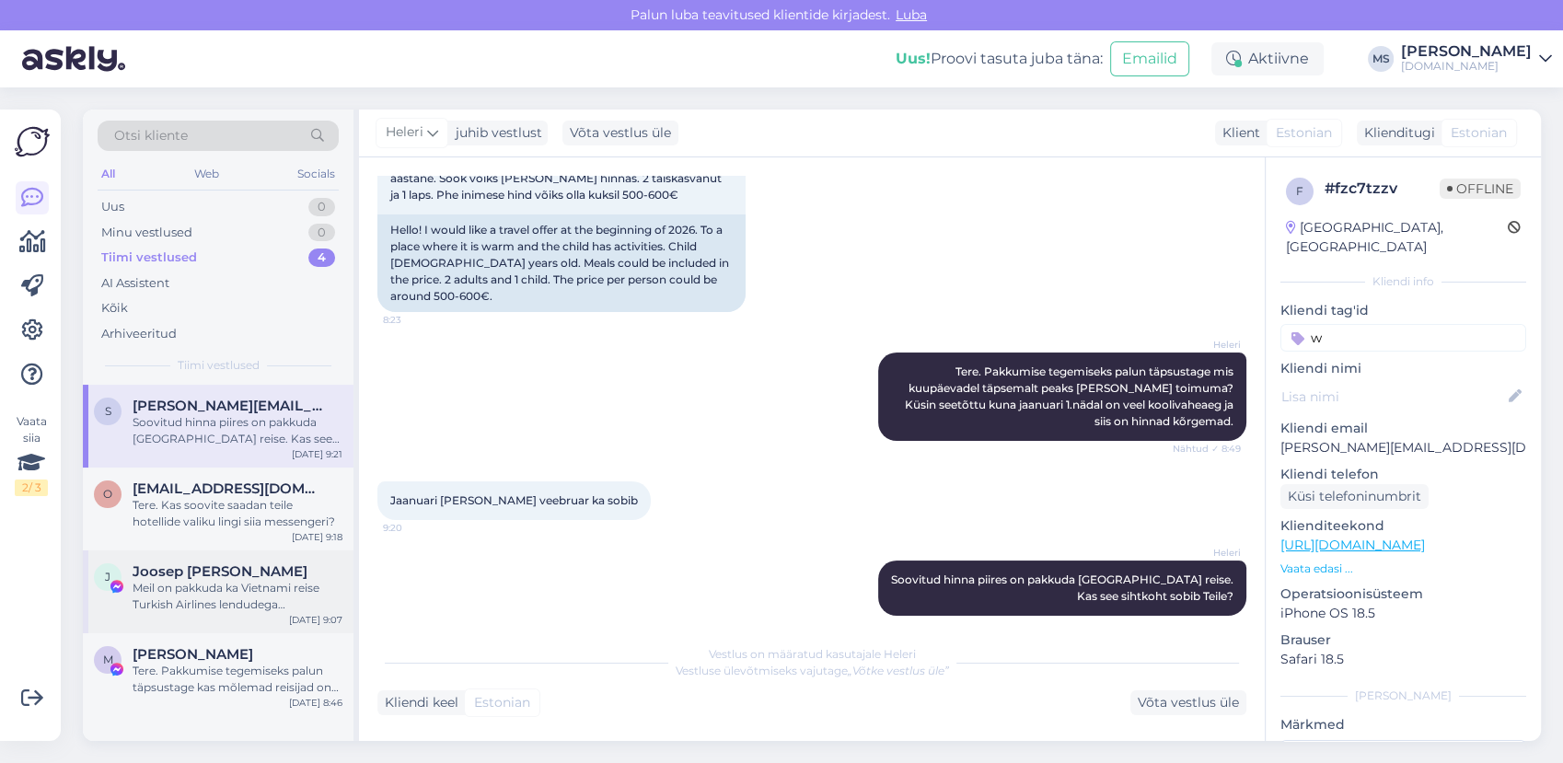
click at [228, 570] on div "Joosep Lind" at bounding box center [238, 571] width 210 height 17
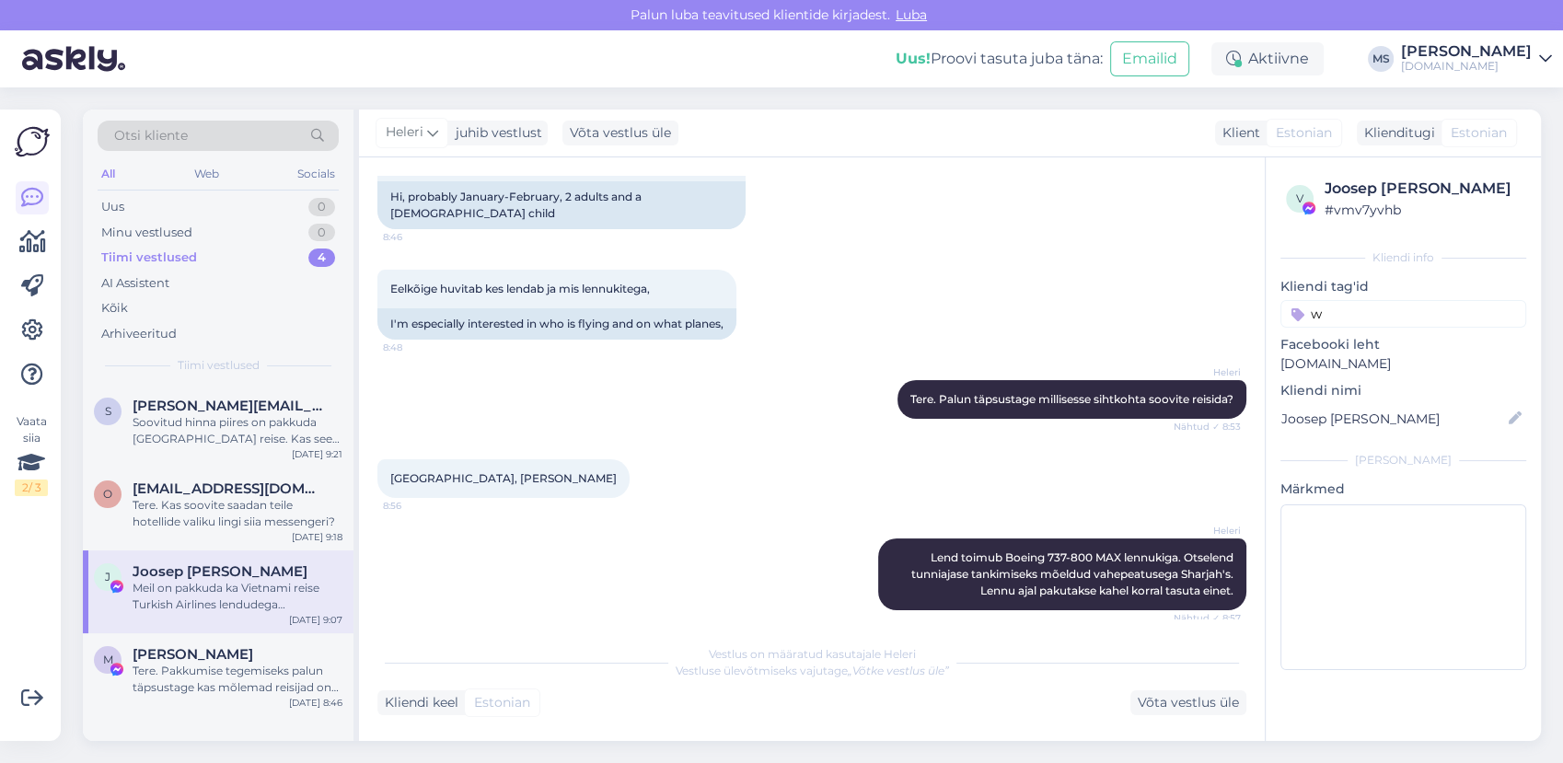
scroll to position [462, 0]
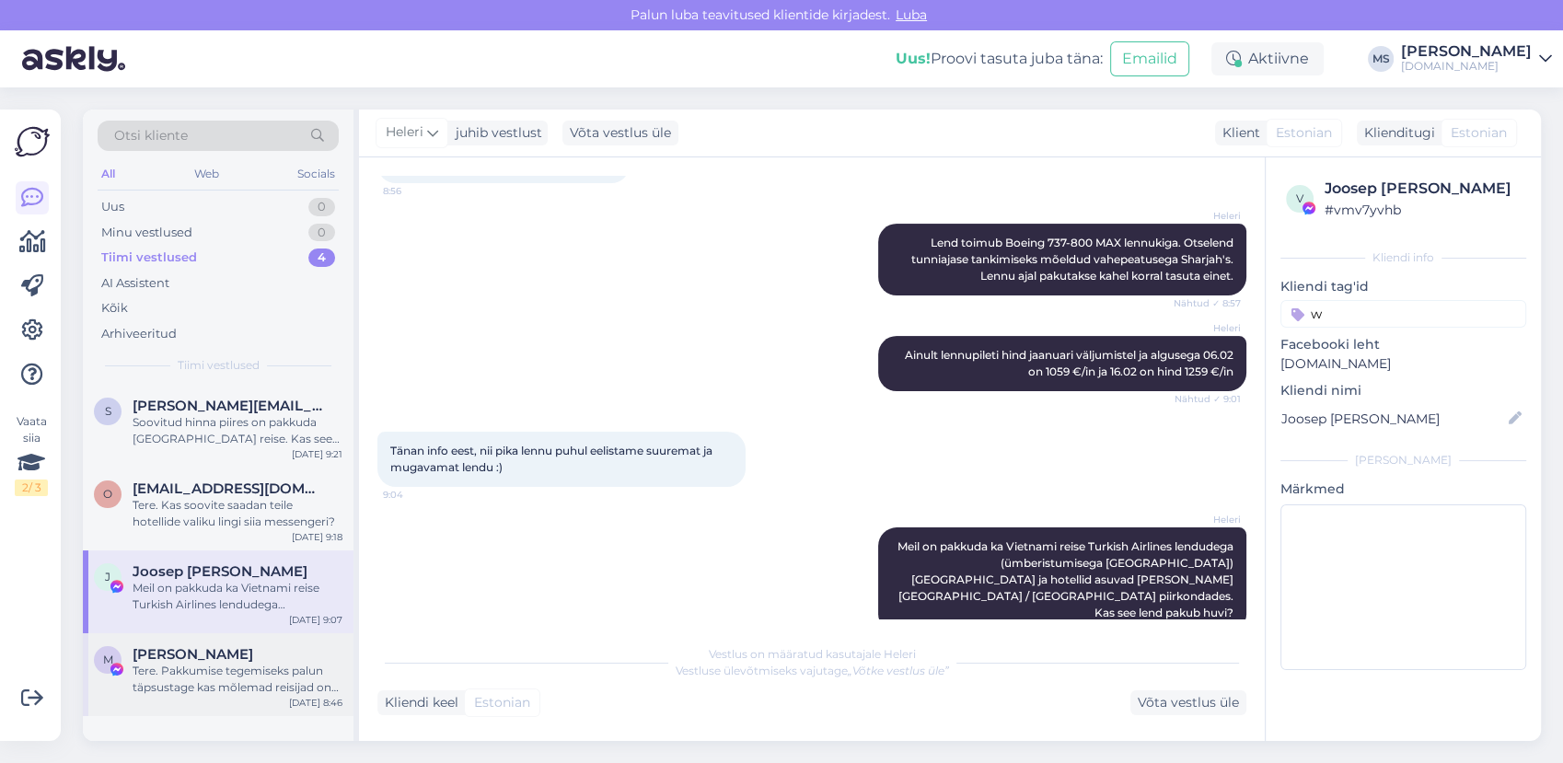
click at [199, 686] on div "Tere. Pakkumise tegemiseks palun täpsustage kas mõlemad reisijad on täiskasvanu…" at bounding box center [238, 679] width 210 height 33
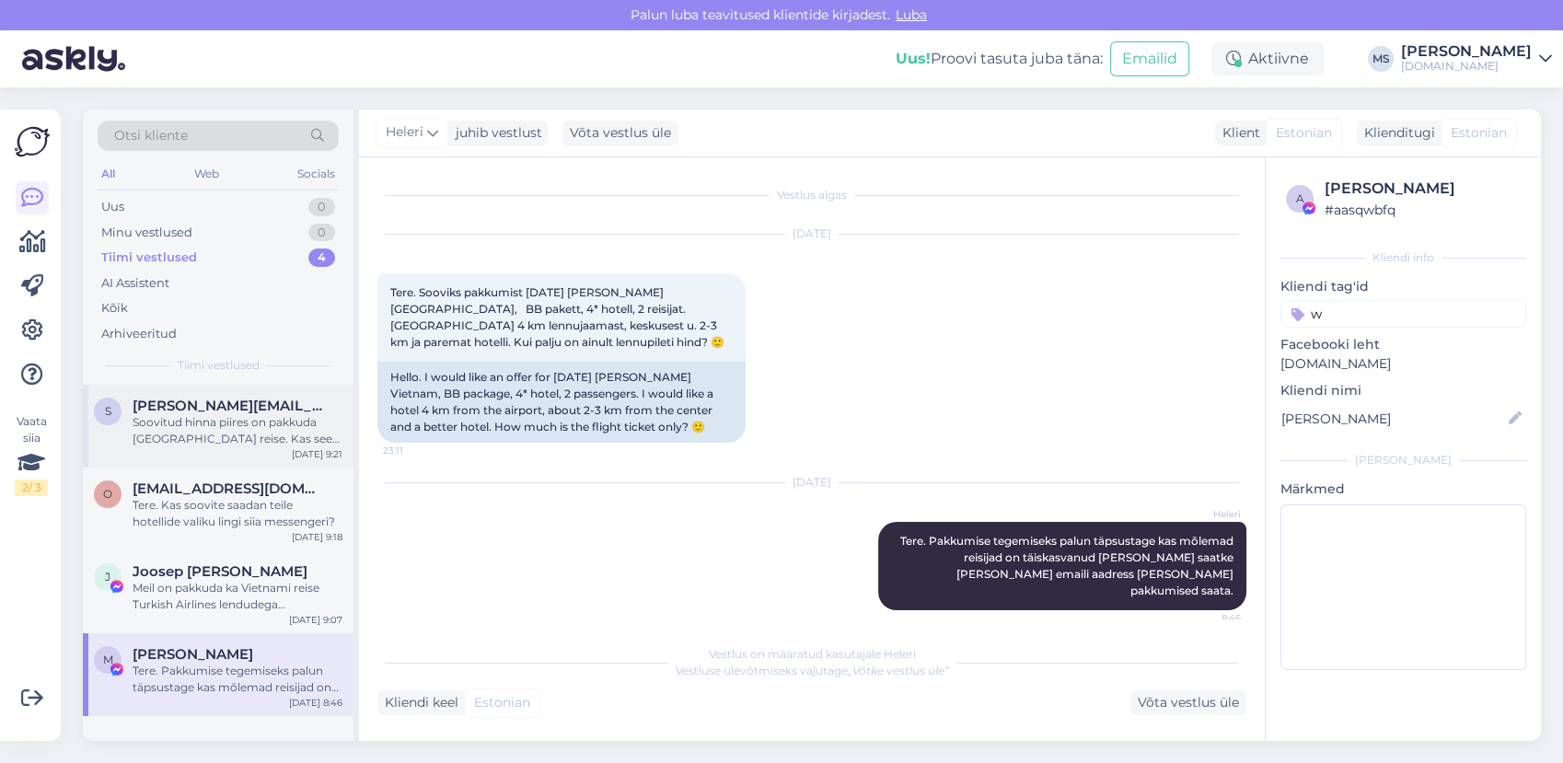
click at [174, 438] on div "Soovitud hinna piires on pakkuda Egiptuse reise. Kas see sihtkoht sobib Teile?" at bounding box center [238, 430] width 210 height 33
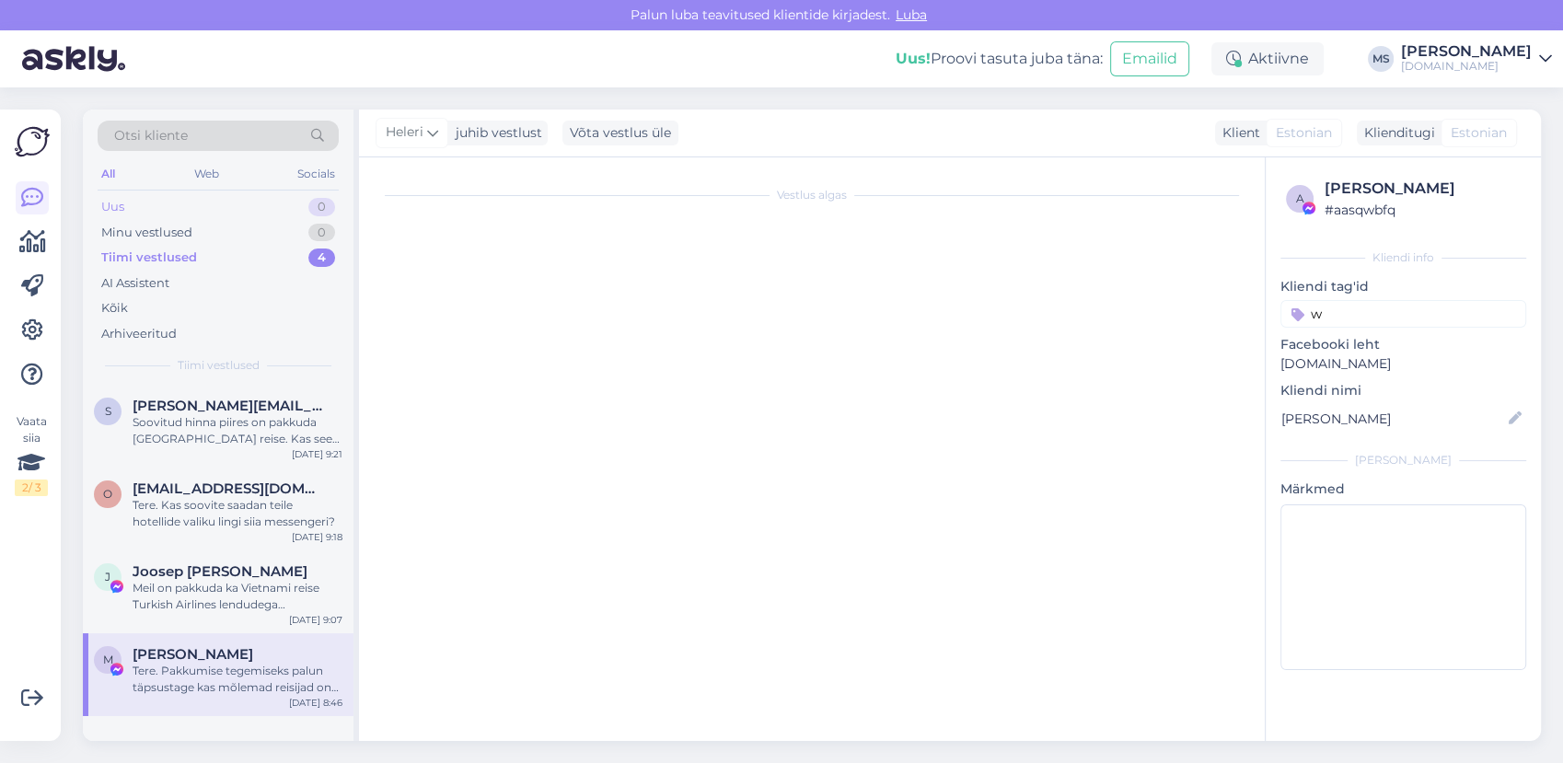
scroll to position [147, 0]
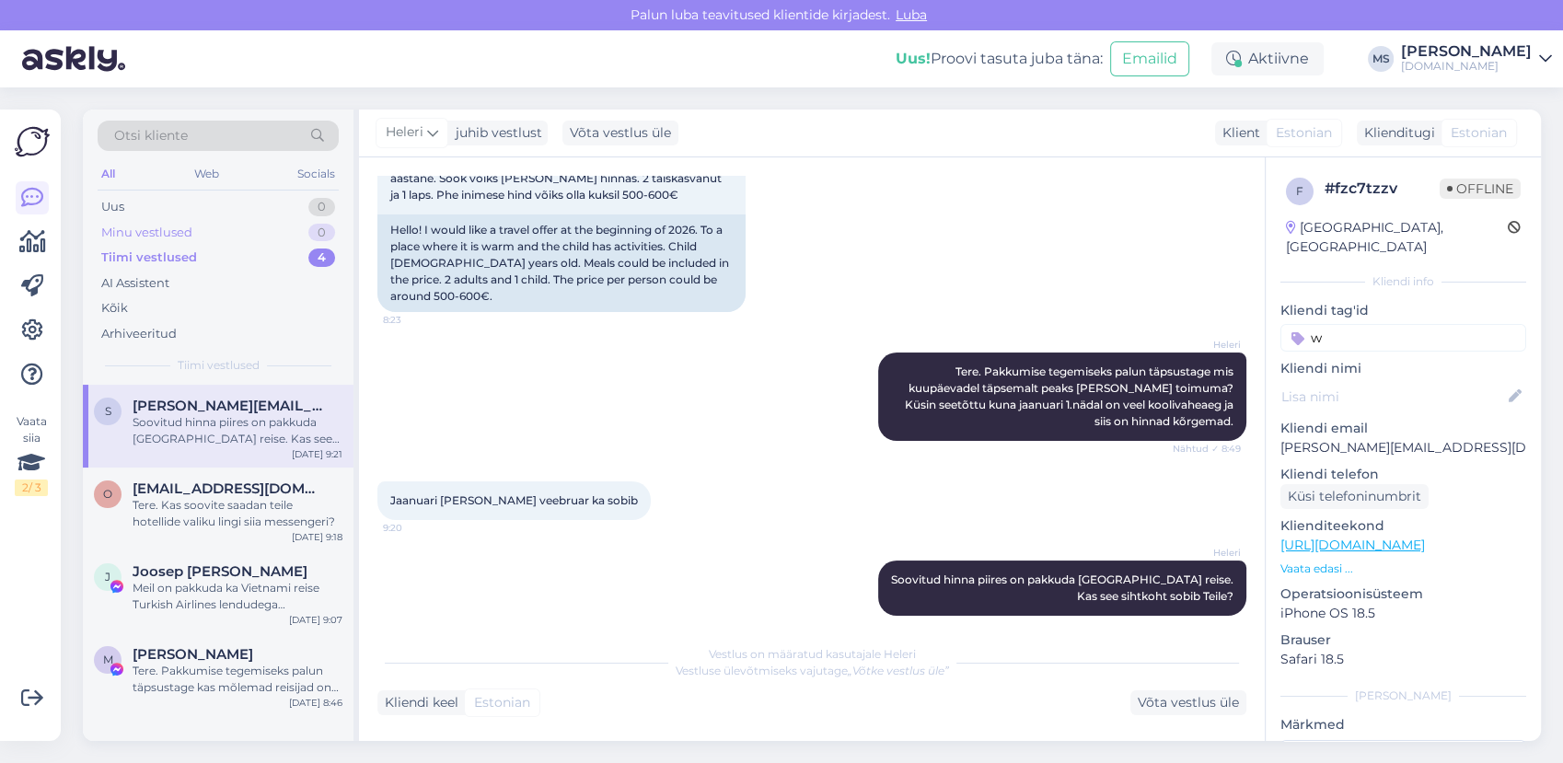
click at [194, 239] on div "Minu vestlused 0" at bounding box center [218, 233] width 241 height 26
